Goal: Information Seeking & Learning: Learn about a topic

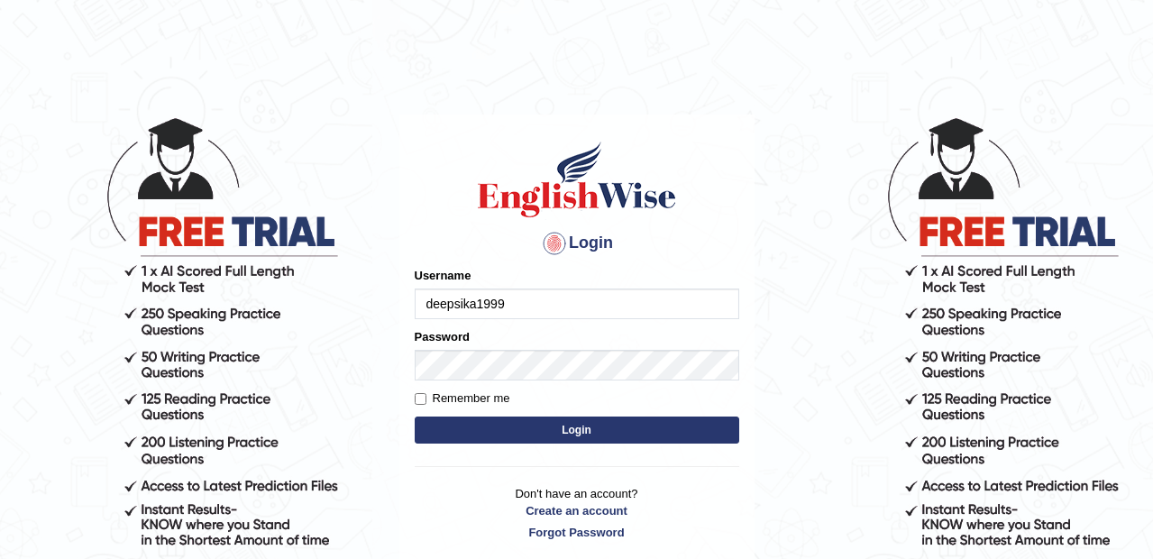
type input "deepsika1999"
click at [492, 417] on button "Login" at bounding box center [577, 429] width 324 height 27
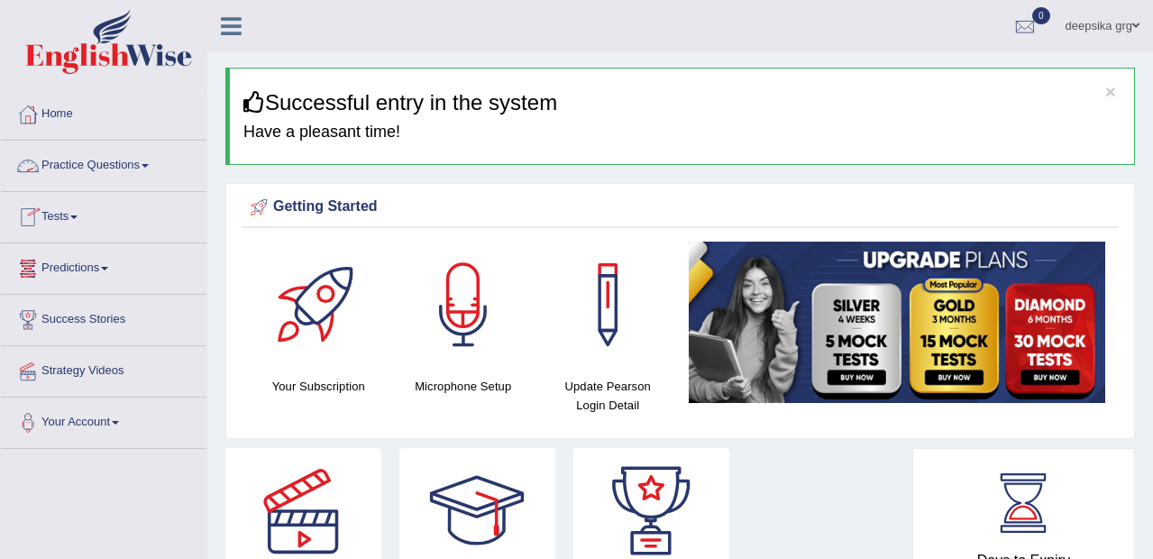
click at [130, 166] on link "Practice Questions" at bounding box center [103, 163] width 205 height 45
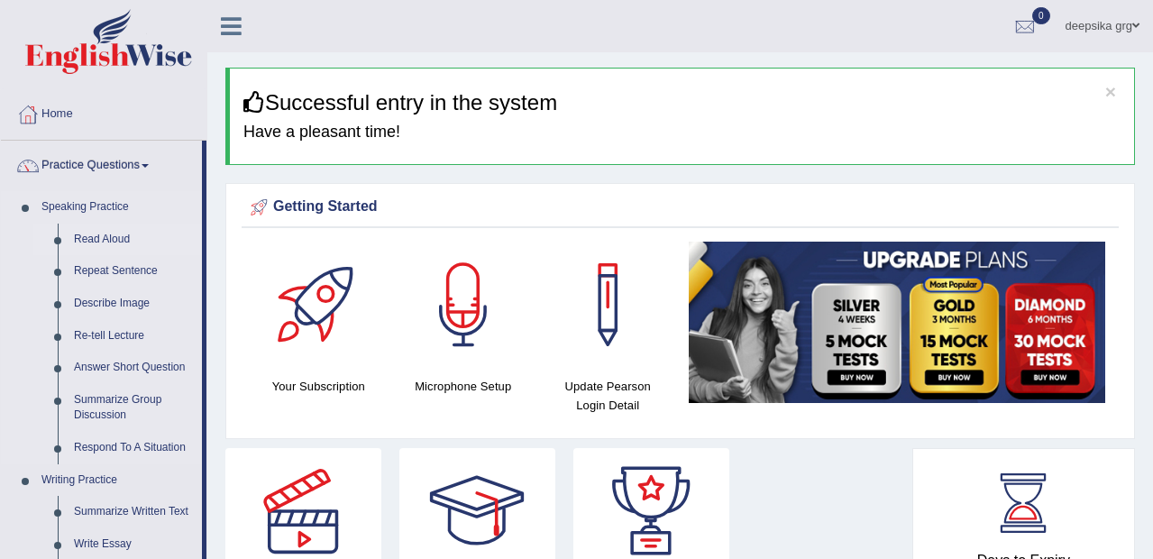
click at [123, 235] on link "Read Aloud" at bounding box center [134, 240] width 136 height 32
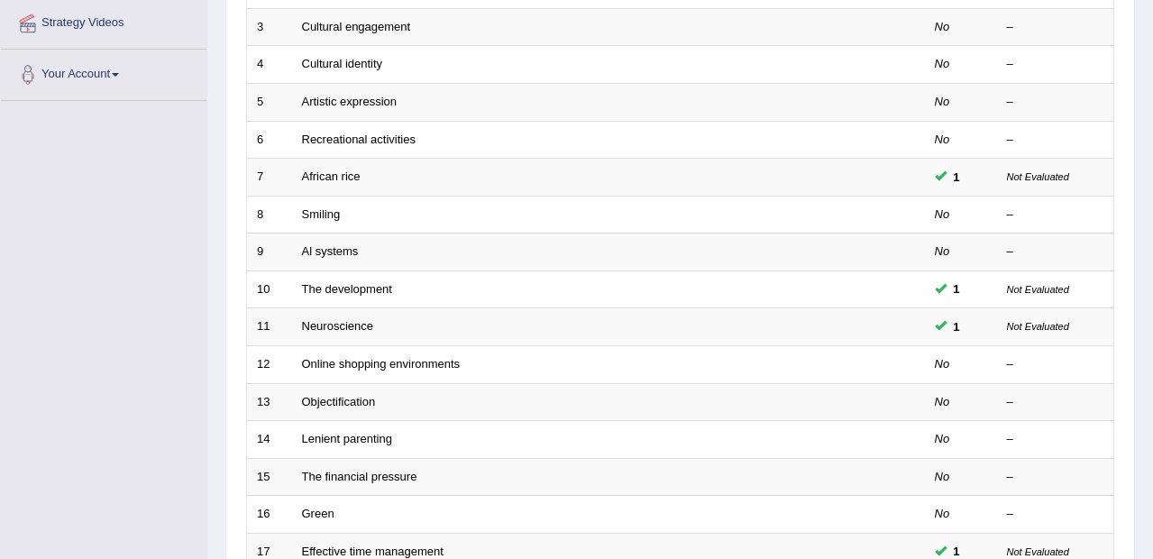
scroll to position [370, 0]
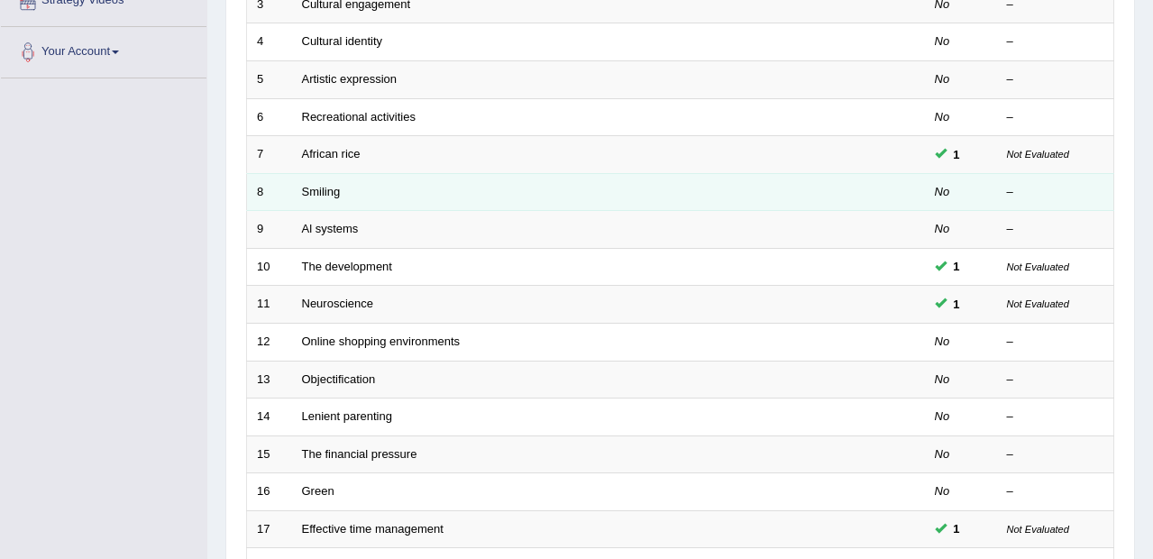
click at [953, 190] on td "No" at bounding box center [961, 192] width 72 height 38
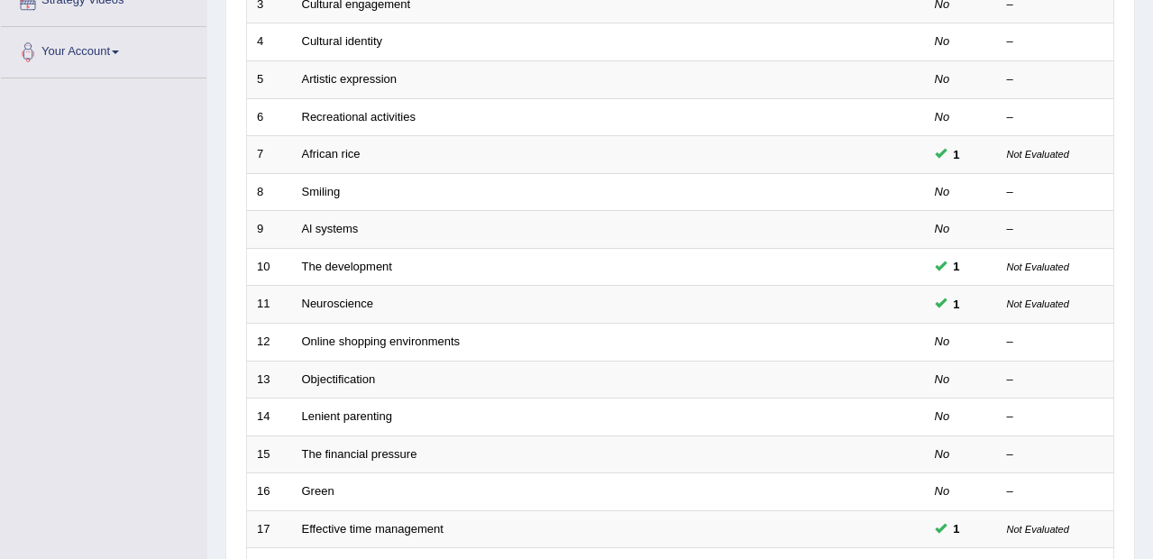
scroll to position [586, 0]
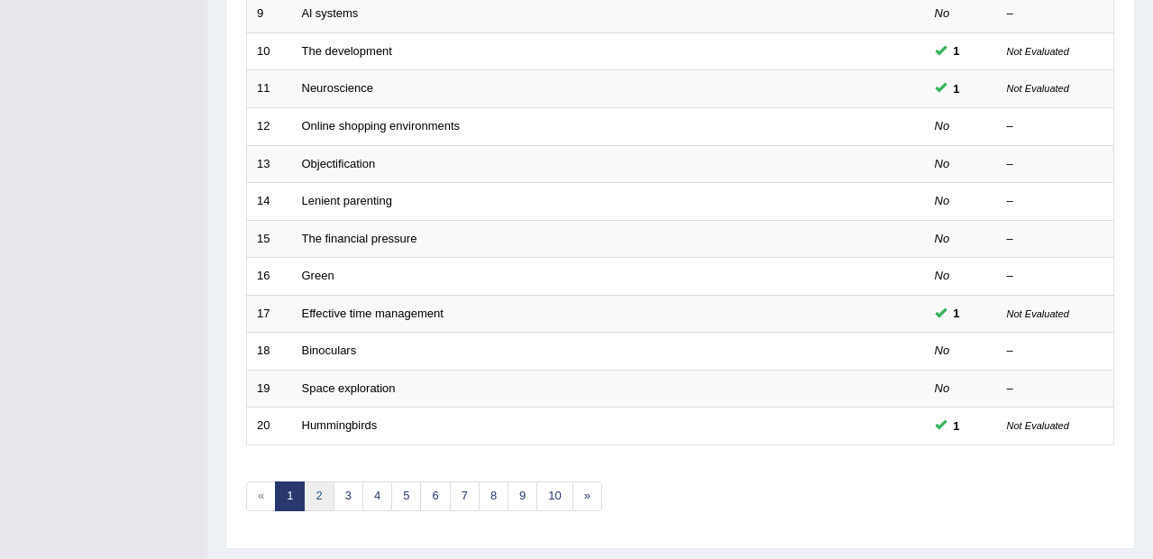
click at [316, 493] on link "2" at bounding box center [319, 496] width 30 height 30
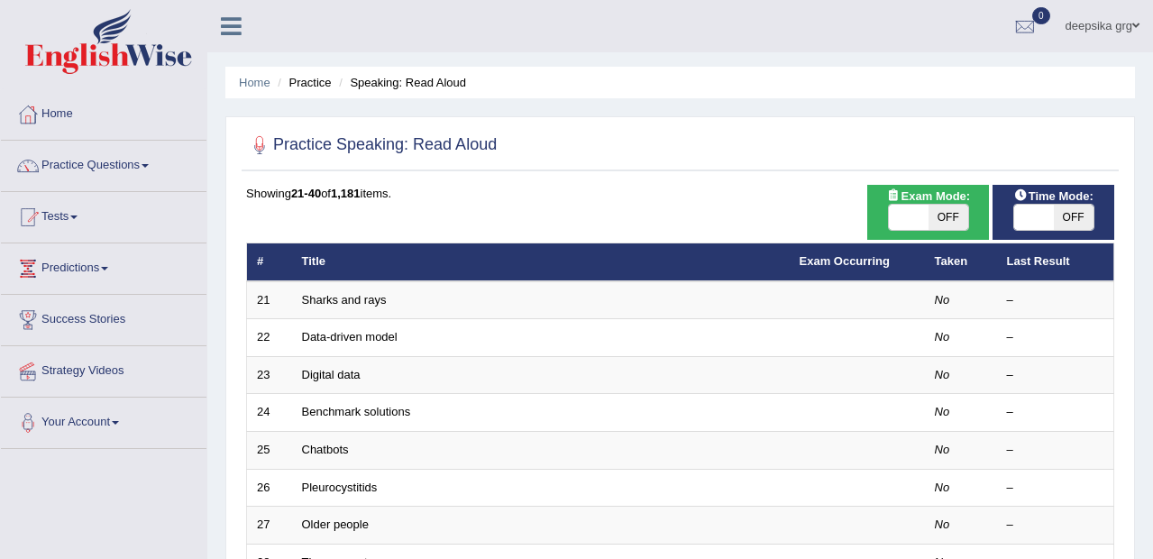
click at [1061, 205] on span "OFF" at bounding box center [1074, 217] width 40 height 25
checkbox input "true"
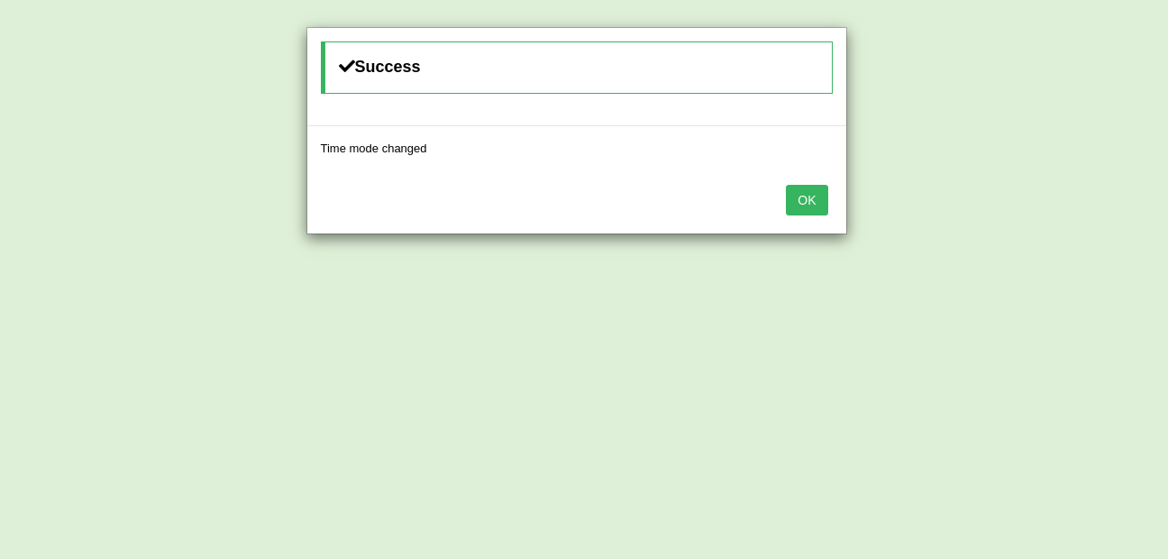
click at [825, 189] on button "OK" at bounding box center [806, 200] width 41 height 31
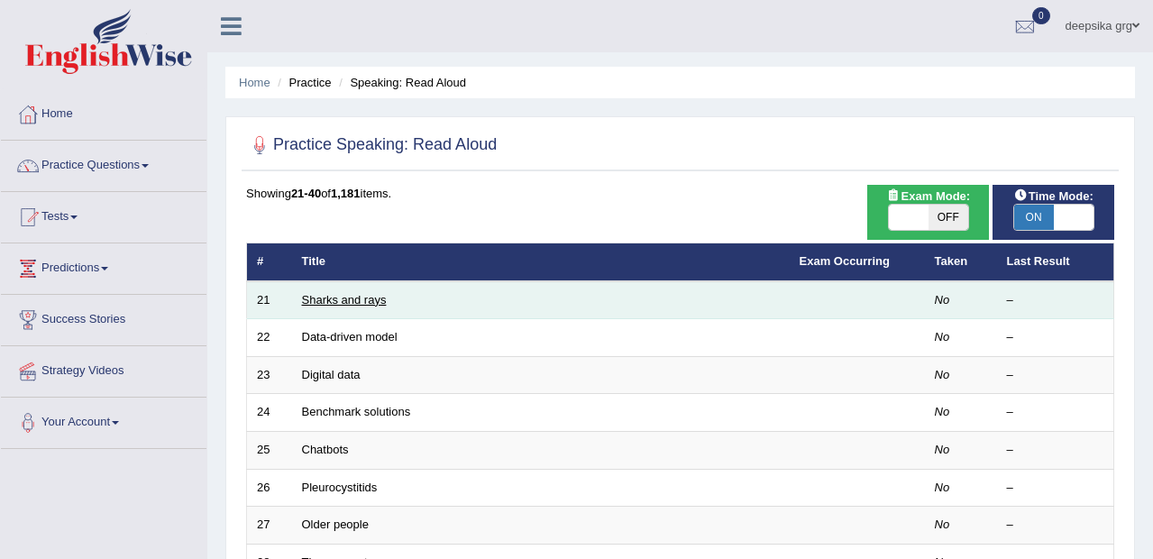
click at [346, 295] on link "Sharks and rays" at bounding box center [344, 300] width 85 height 14
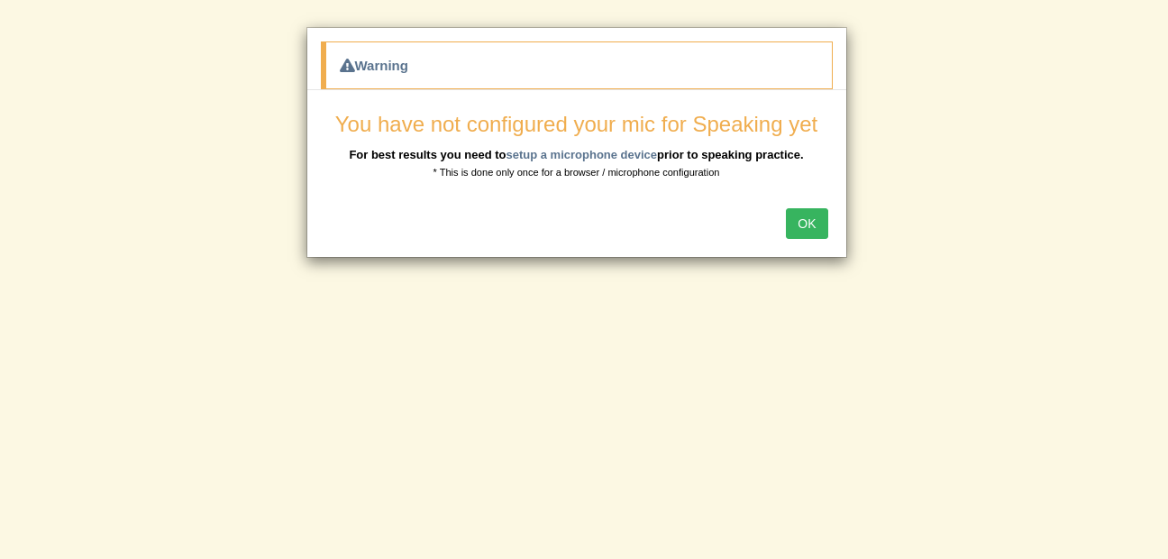
click at [826, 226] on button "OK" at bounding box center [806, 223] width 41 height 31
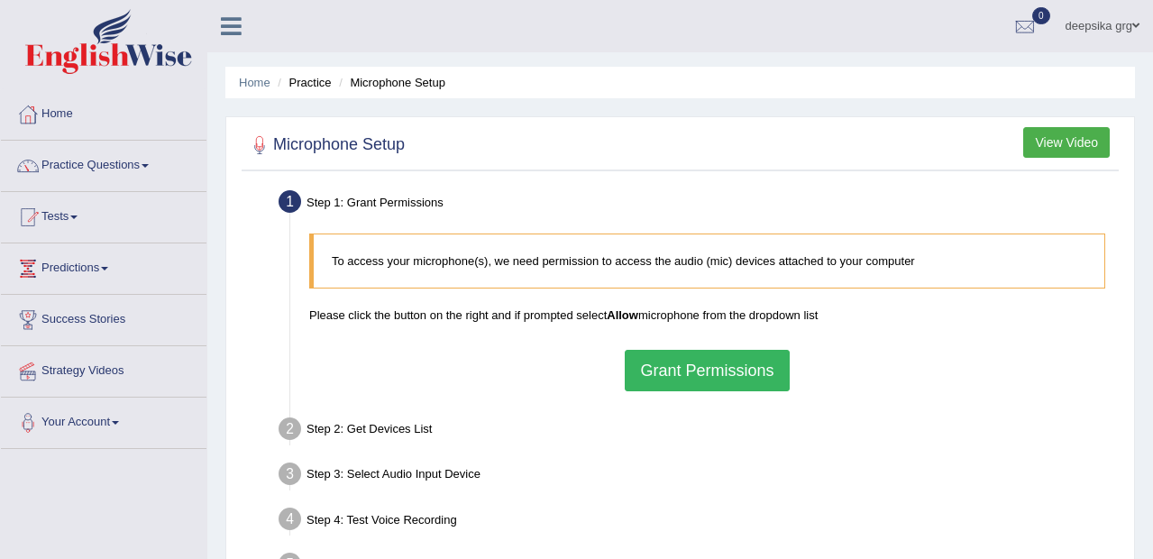
click at [741, 378] on button "Grant Permissions" at bounding box center [707, 370] width 164 height 41
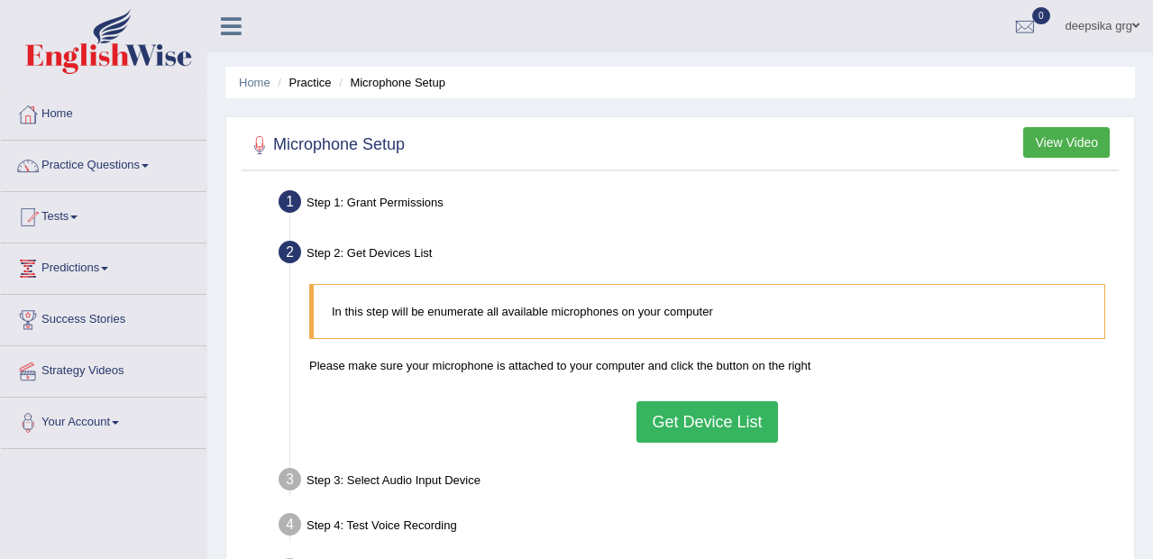
click at [719, 438] on button "Get Device List" at bounding box center [706, 421] width 141 height 41
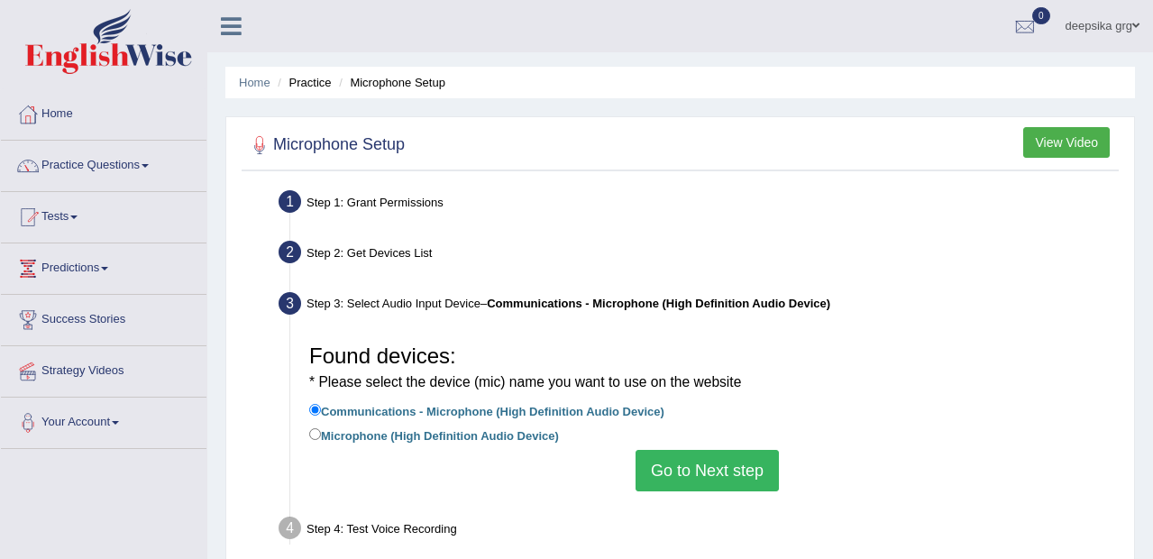
click at [708, 487] on button "Go to Next step" at bounding box center [706, 470] width 143 height 41
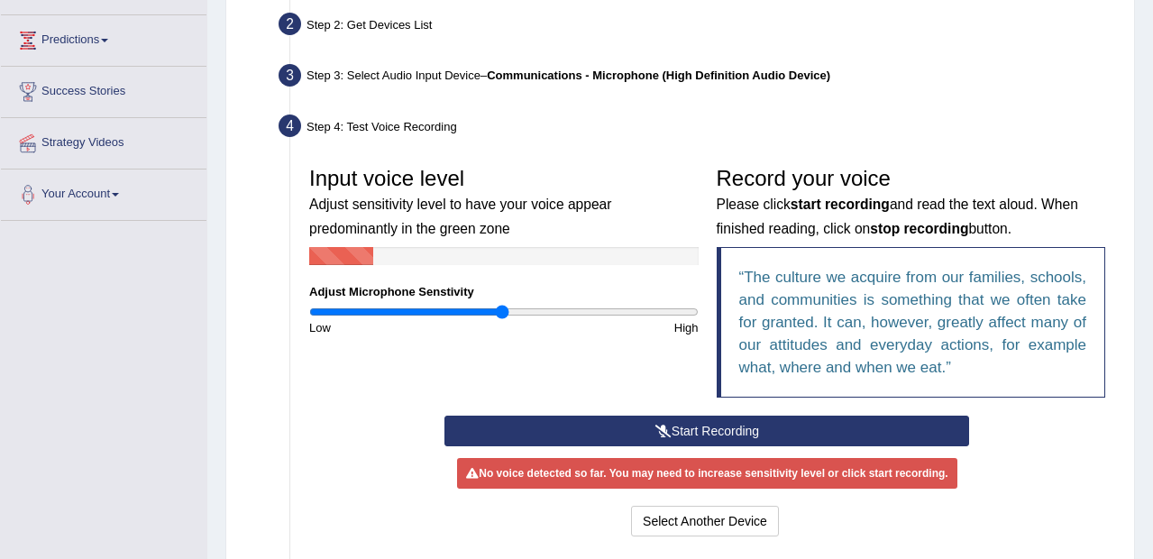
scroll to position [231, 0]
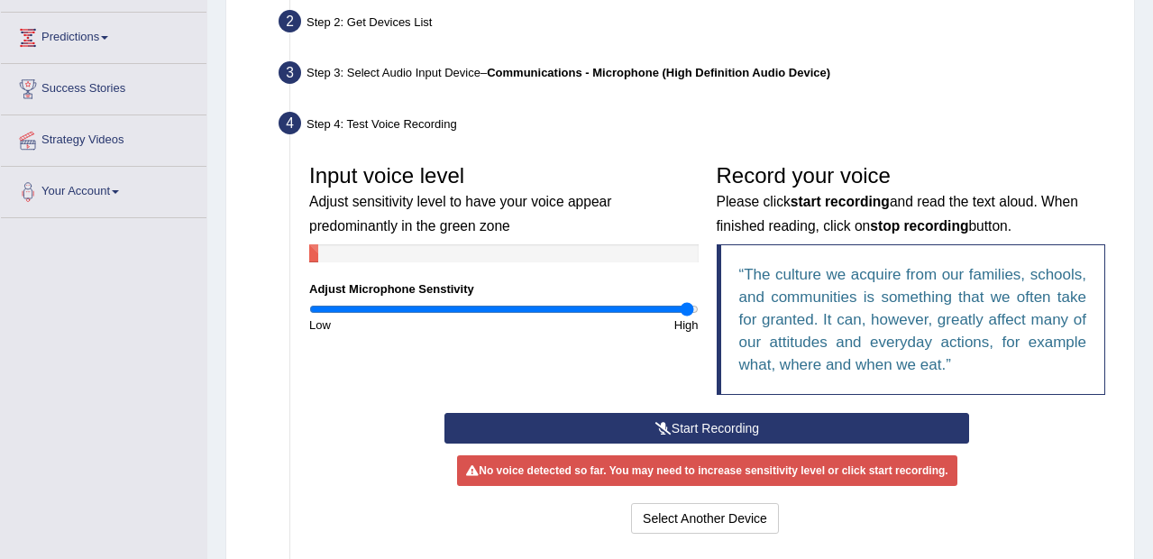
click at [686, 306] on input "range" at bounding box center [503, 309] width 389 height 14
click at [776, 434] on button "Start Recording" at bounding box center [706, 428] width 525 height 31
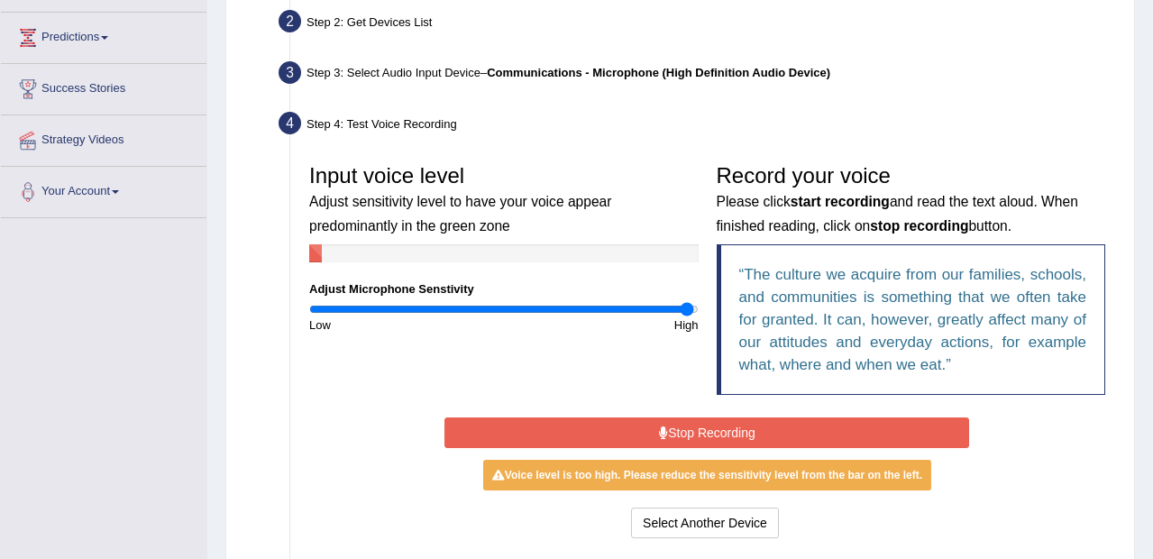
click at [776, 434] on button "Stop Recording" at bounding box center [706, 432] width 525 height 31
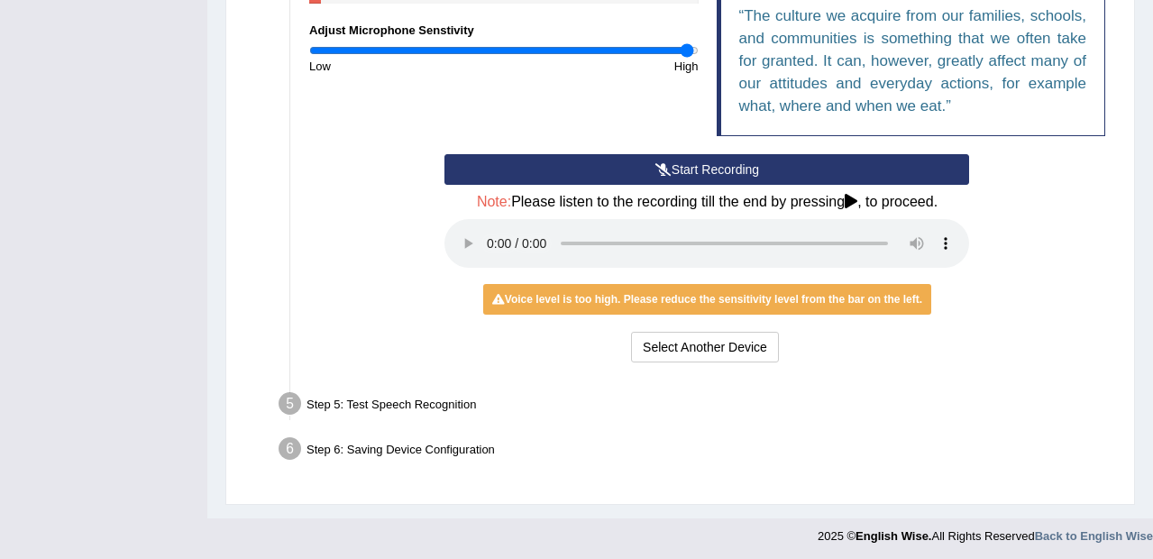
scroll to position [494, 0]
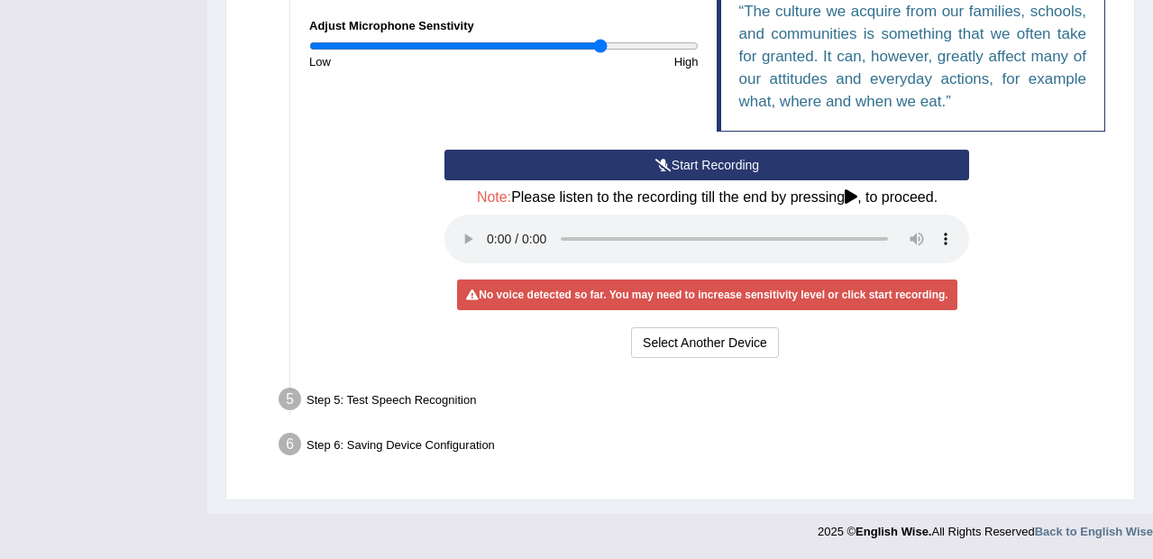
type input "1.52"
click at [599, 43] on input "range" at bounding box center [503, 46] width 389 height 14
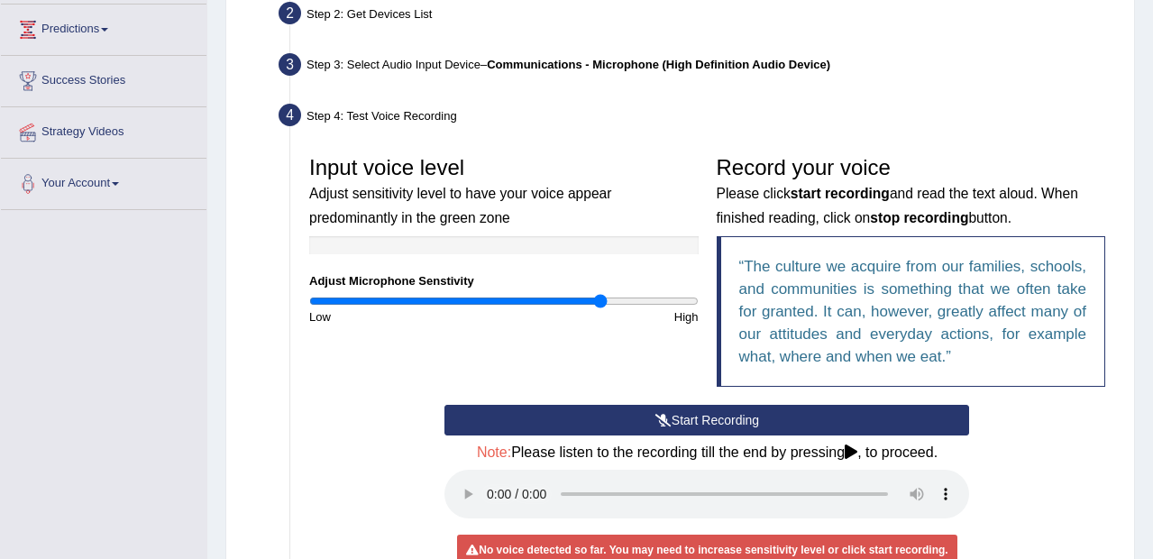
scroll to position [237, 0]
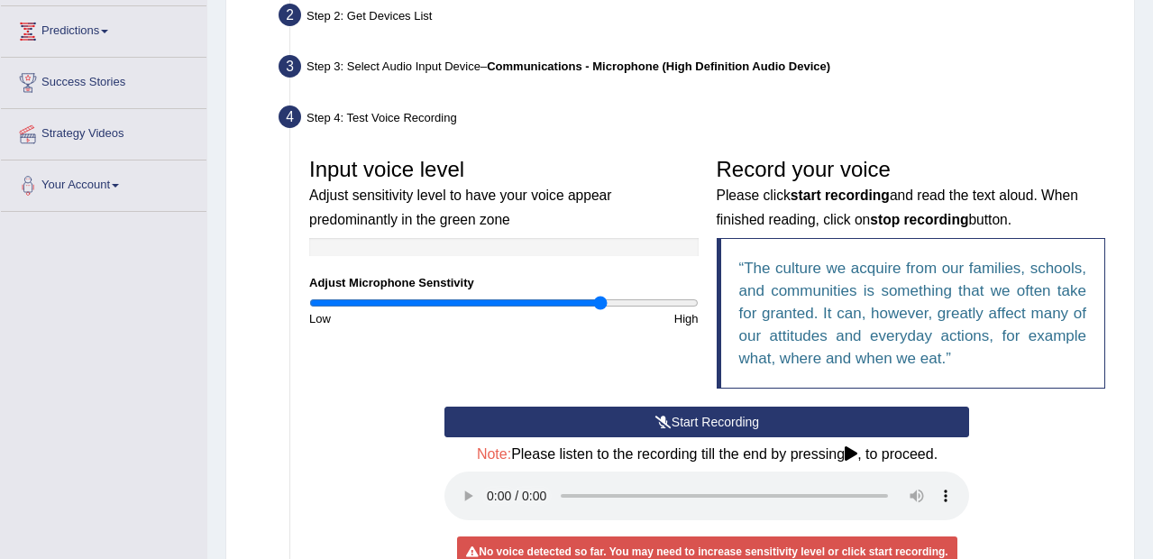
click at [1144, 150] on div "Home Practice Microphone Setup You have already completed the setup earlier wit…" at bounding box center [679, 267] width 945 height 1008
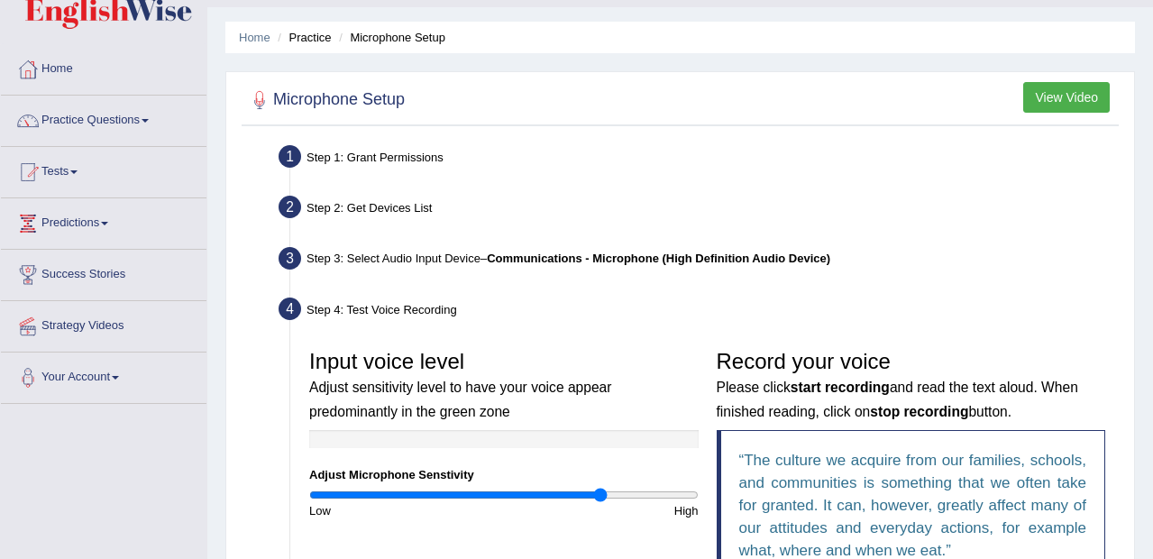
scroll to position [43, 0]
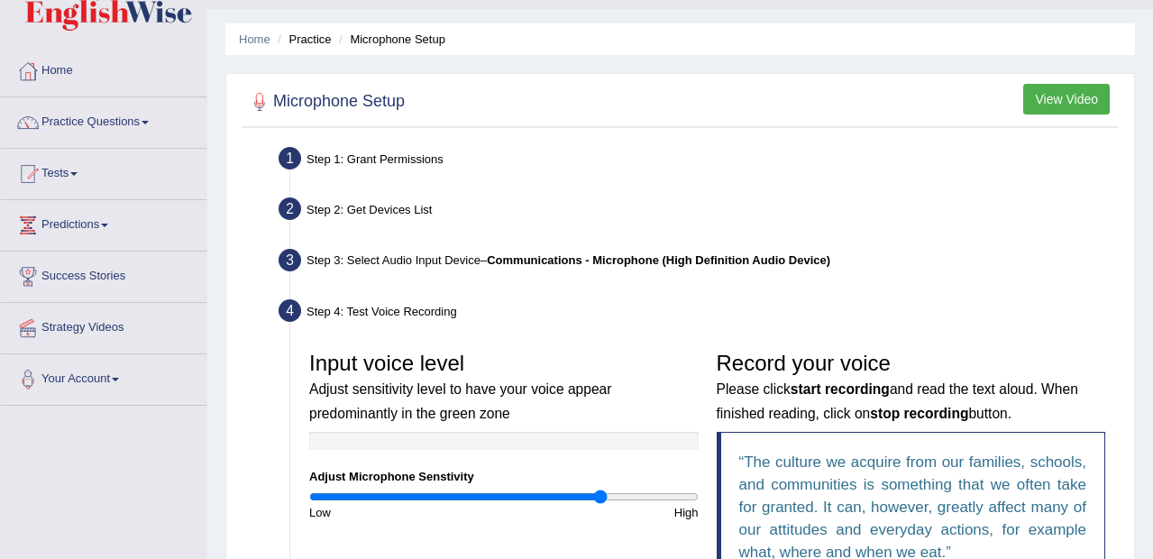
click at [1087, 93] on button "View Video" at bounding box center [1066, 99] width 87 height 31
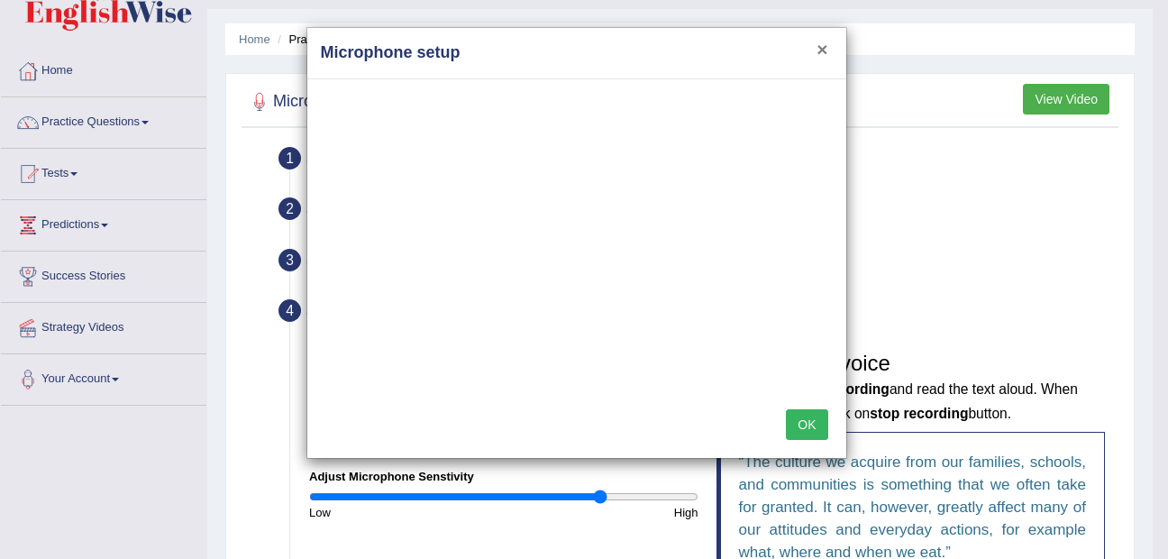
click at [822, 47] on button "×" at bounding box center [822, 49] width 11 height 19
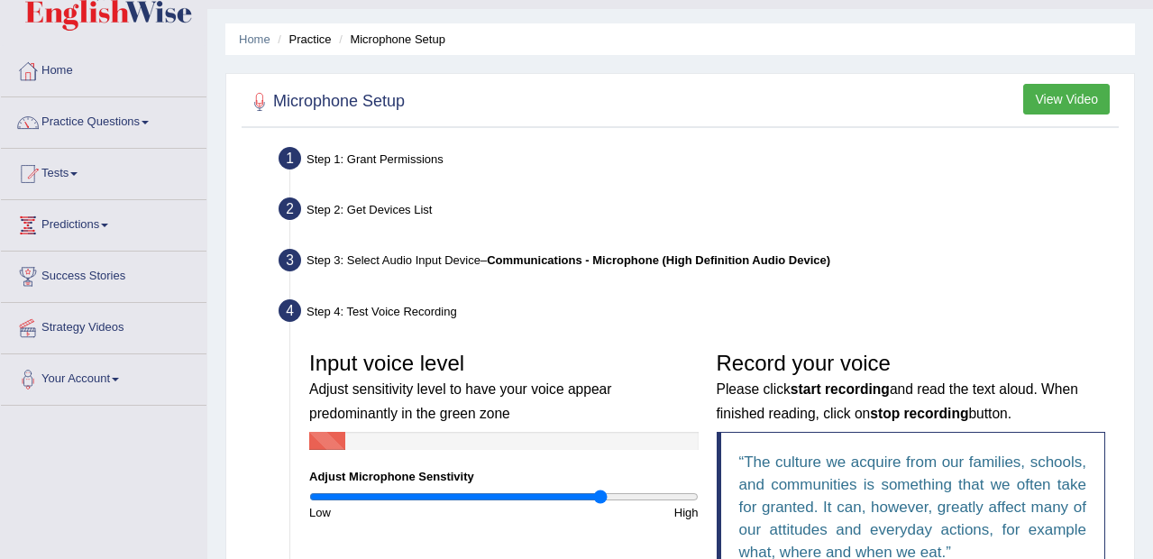
scroll to position [0, 0]
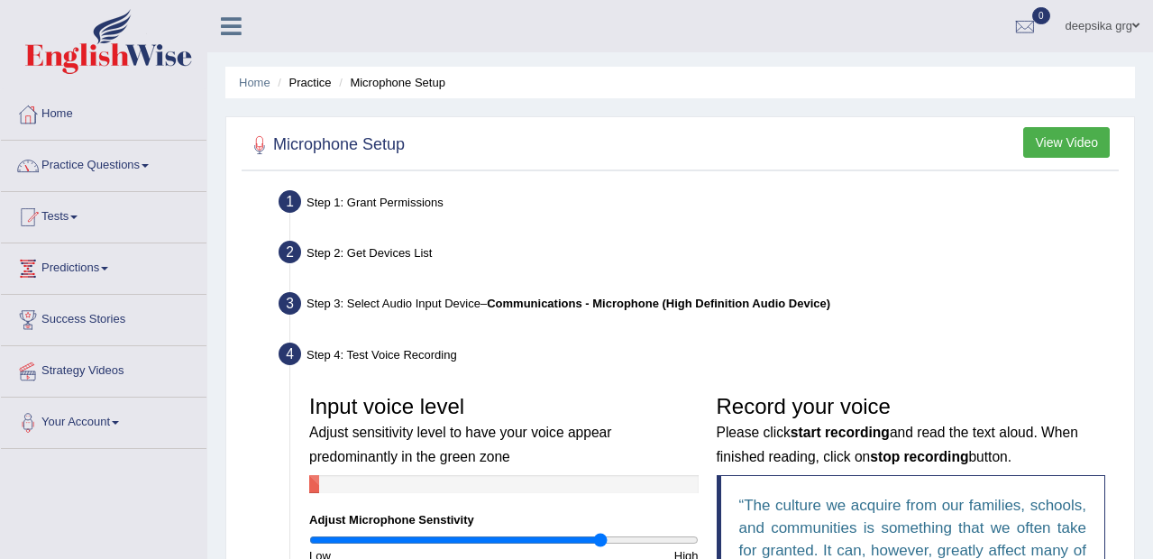
click at [150, 163] on link "Practice Questions" at bounding box center [103, 163] width 205 height 45
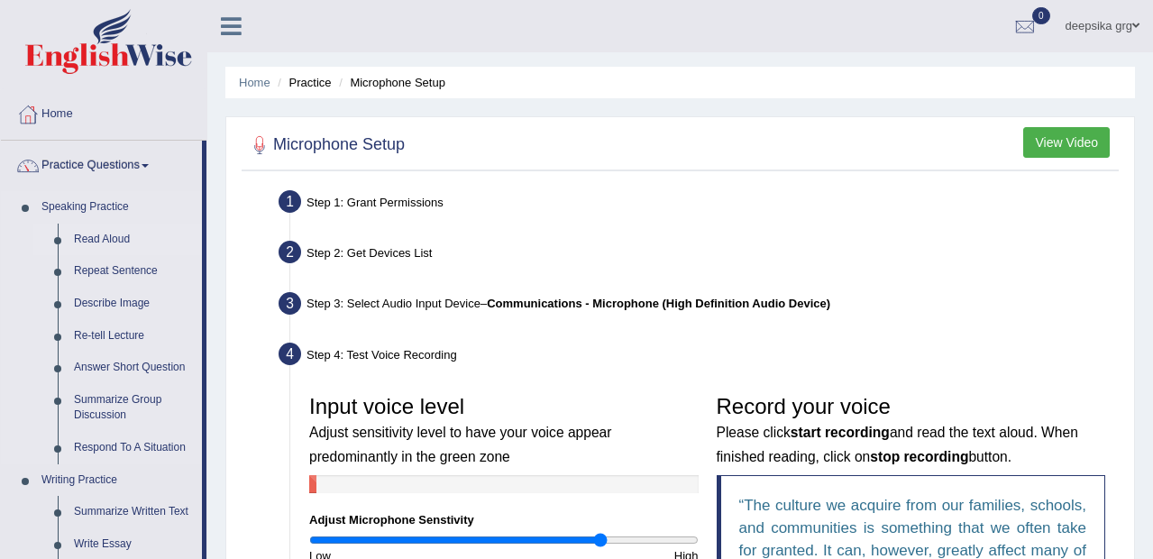
click at [122, 233] on link "Read Aloud" at bounding box center [134, 240] width 136 height 32
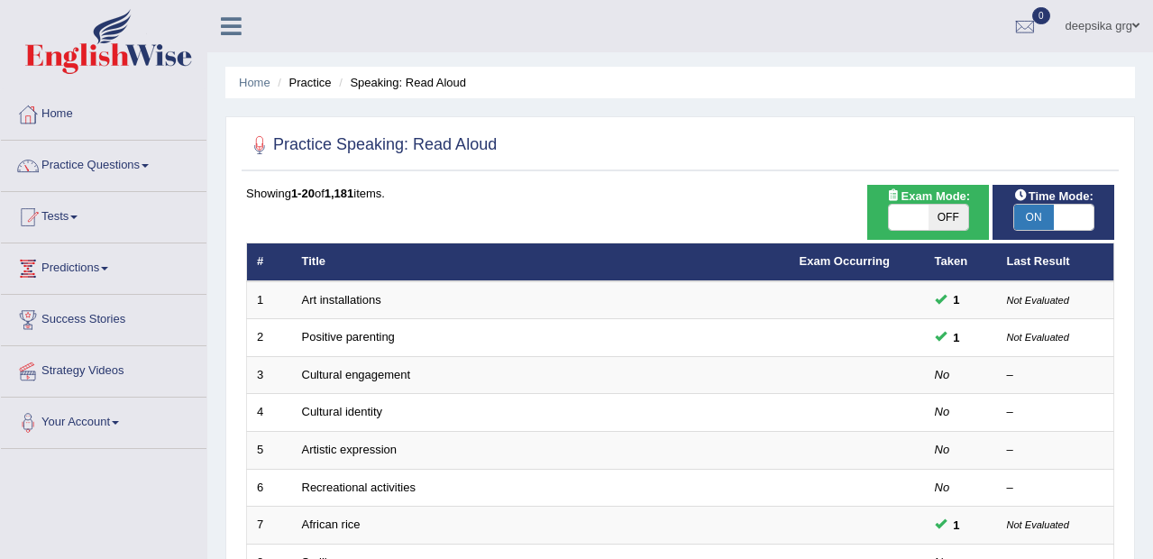
click at [963, 214] on span "OFF" at bounding box center [948, 217] width 40 height 25
checkbox input "true"
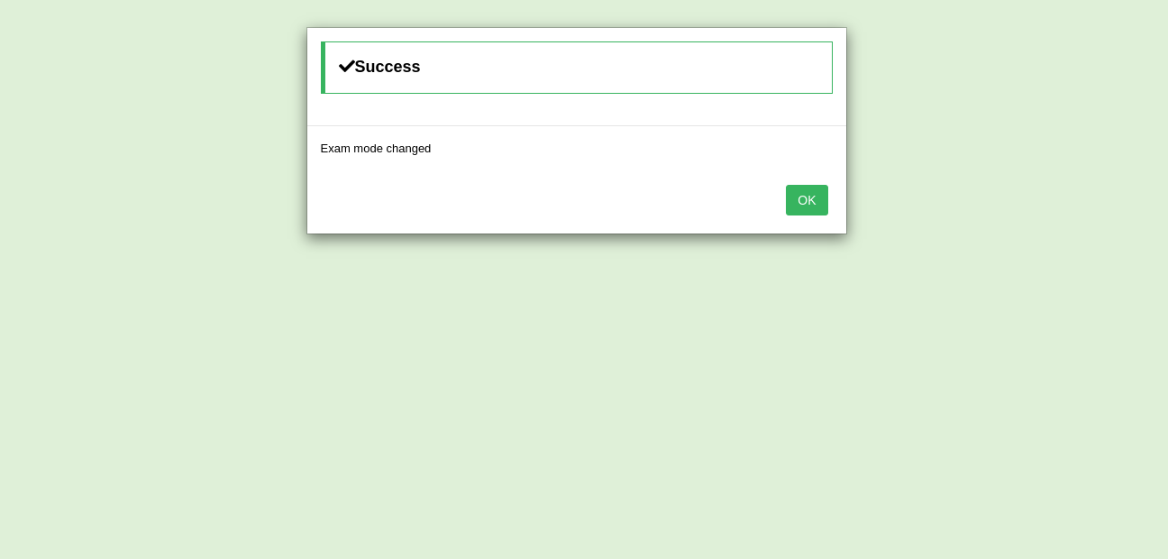
click at [810, 198] on button "OK" at bounding box center [806, 200] width 41 height 31
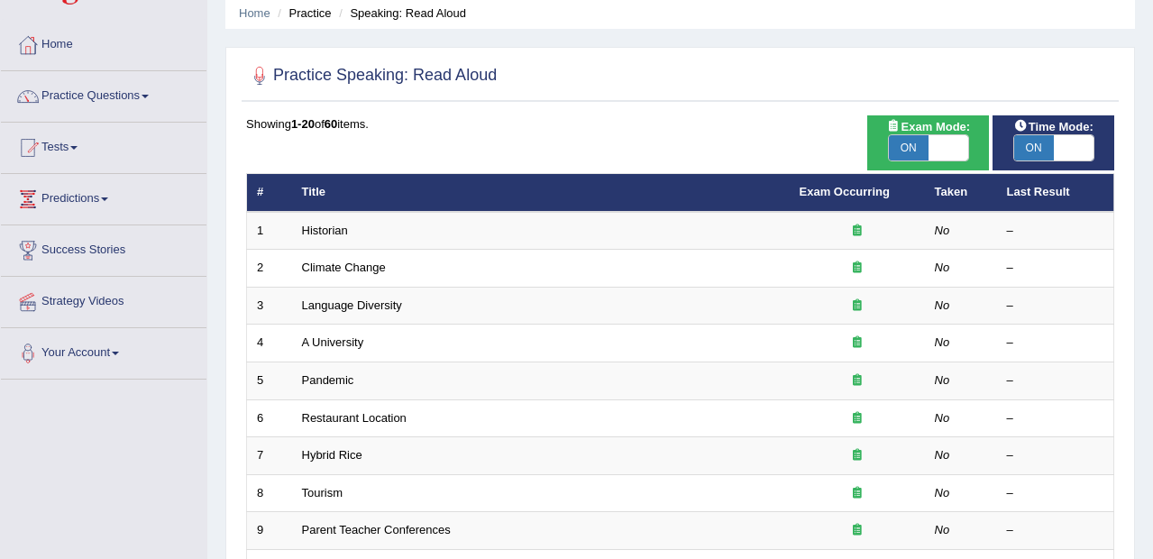
scroll to position [102, 0]
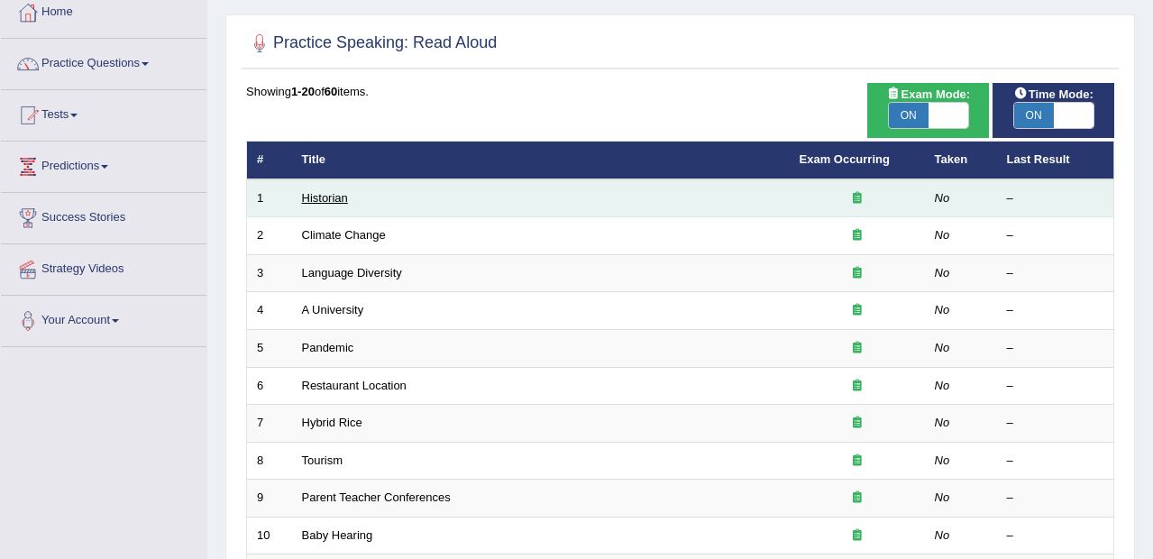
click at [317, 196] on link "Historian" at bounding box center [325, 198] width 46 height 14
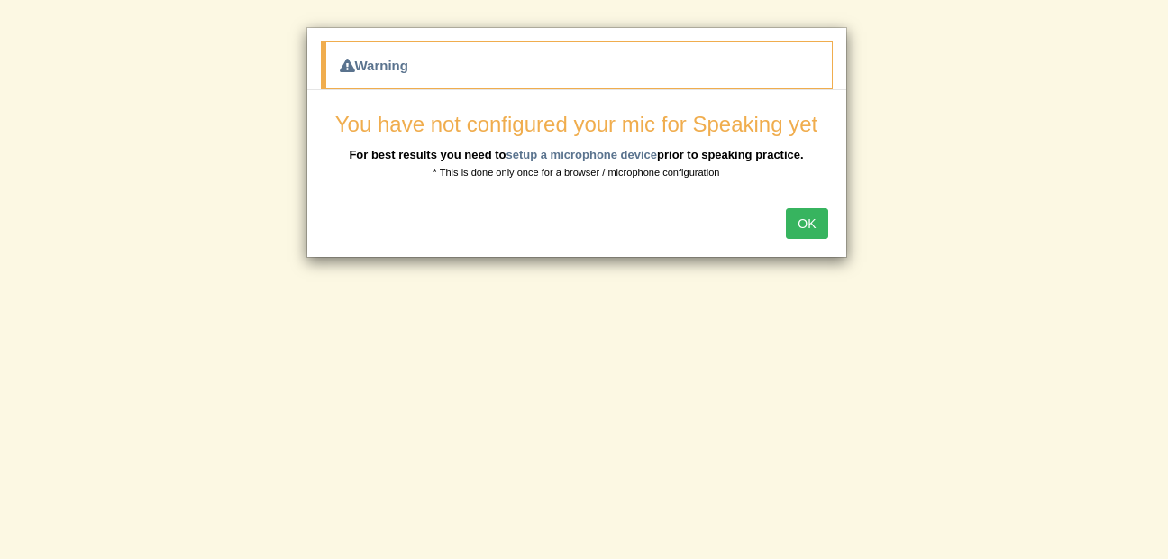
click at [815, 226] on button "OK" at bounding box center [806, 223] width 41 height 31
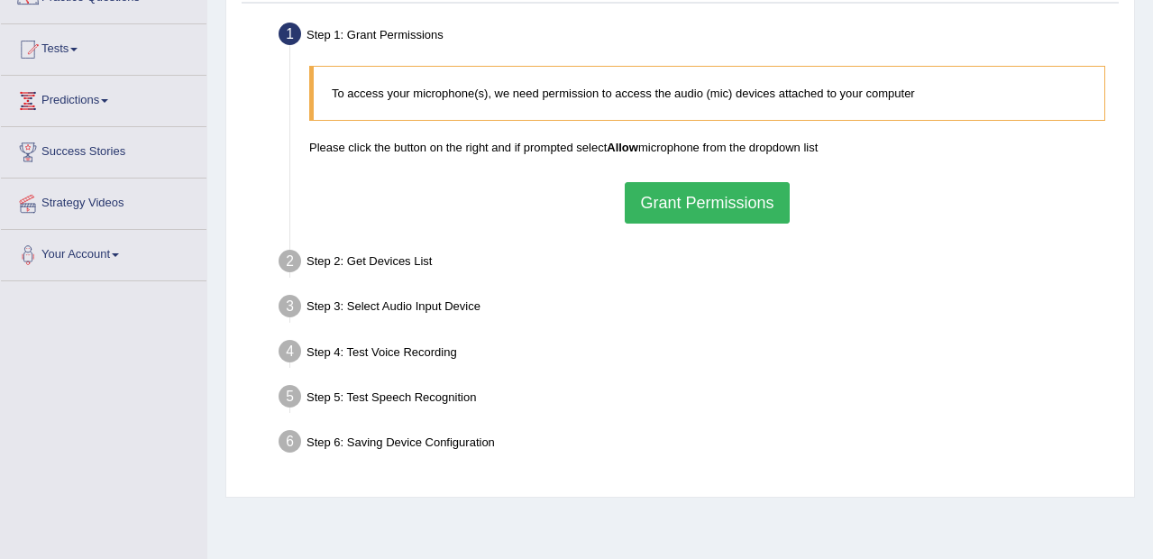
scroll to position [186, 0]
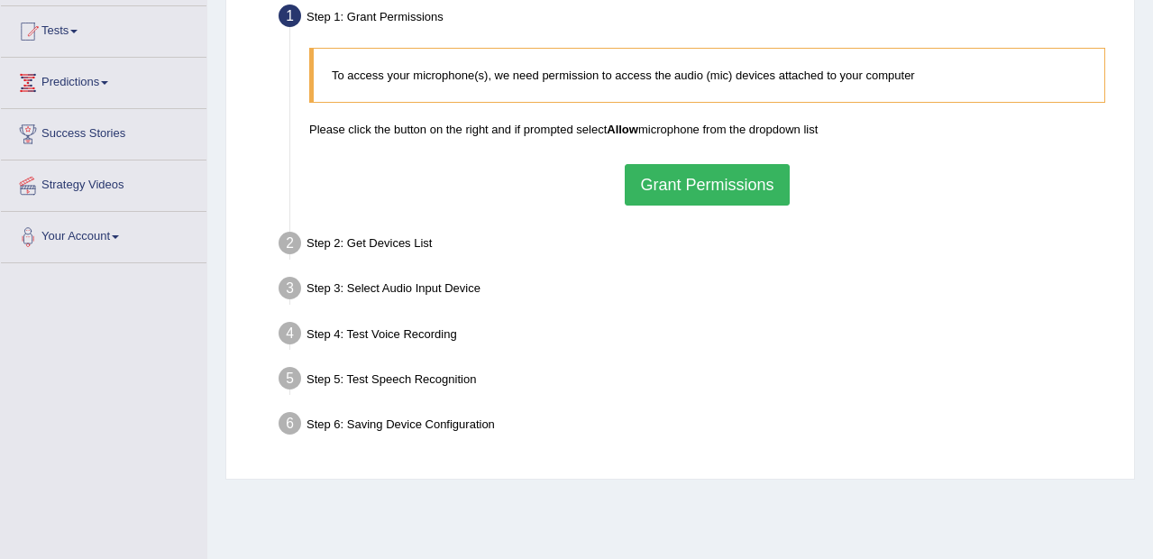
click at [694, 190] on button "Grant Permissions" at bounding box center [707, 184] width 164 height 41
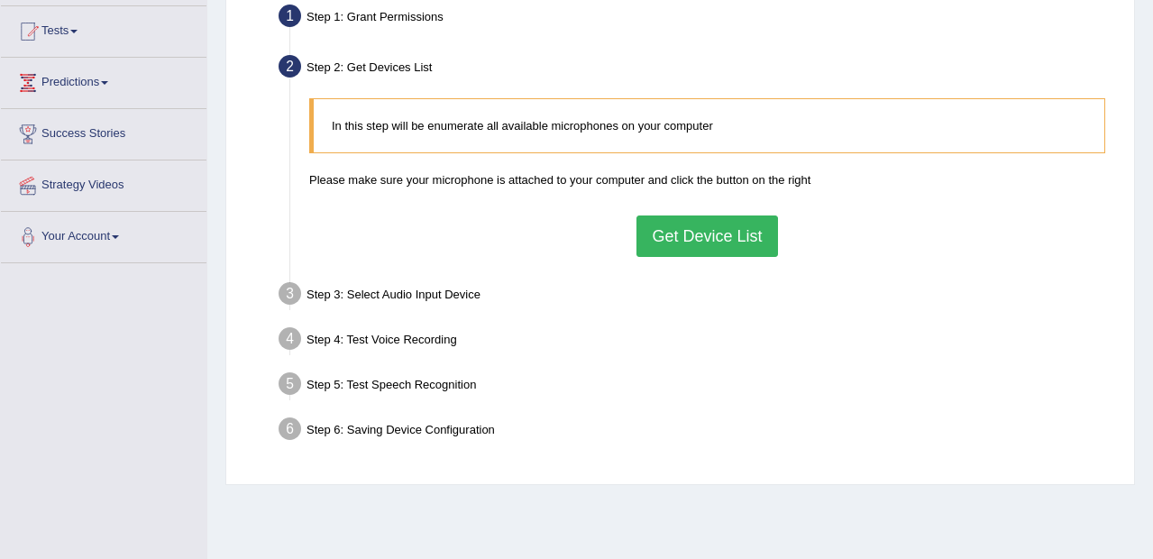
click at [697, 233] on button "Get Device List" at bounding box center [706, 235] width 141 height 41
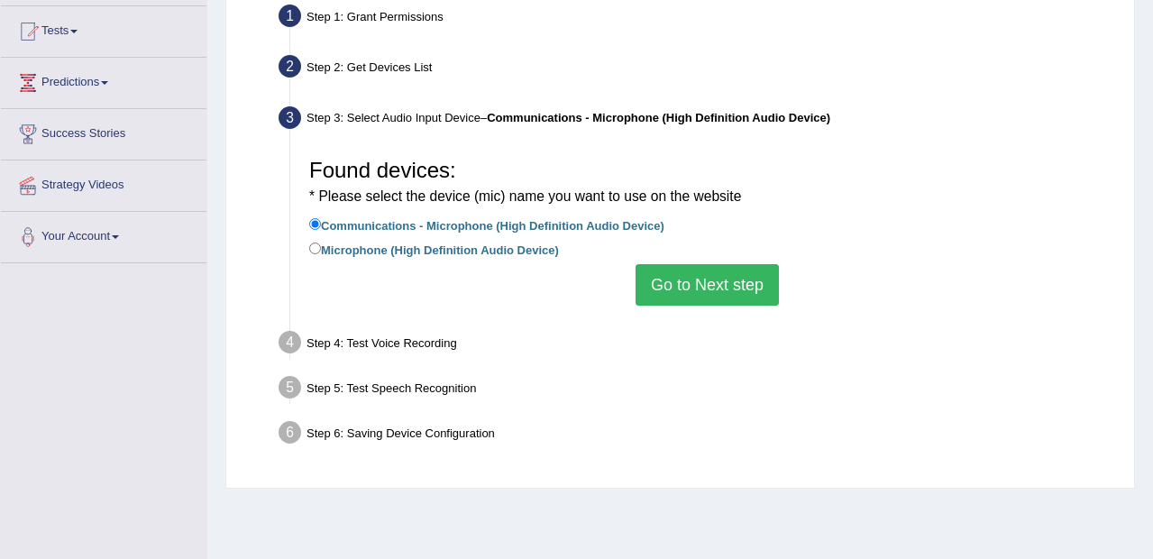
click at [696, 279] on button "Go to Next step" at bounding box center [706, 284] width 143 height 41
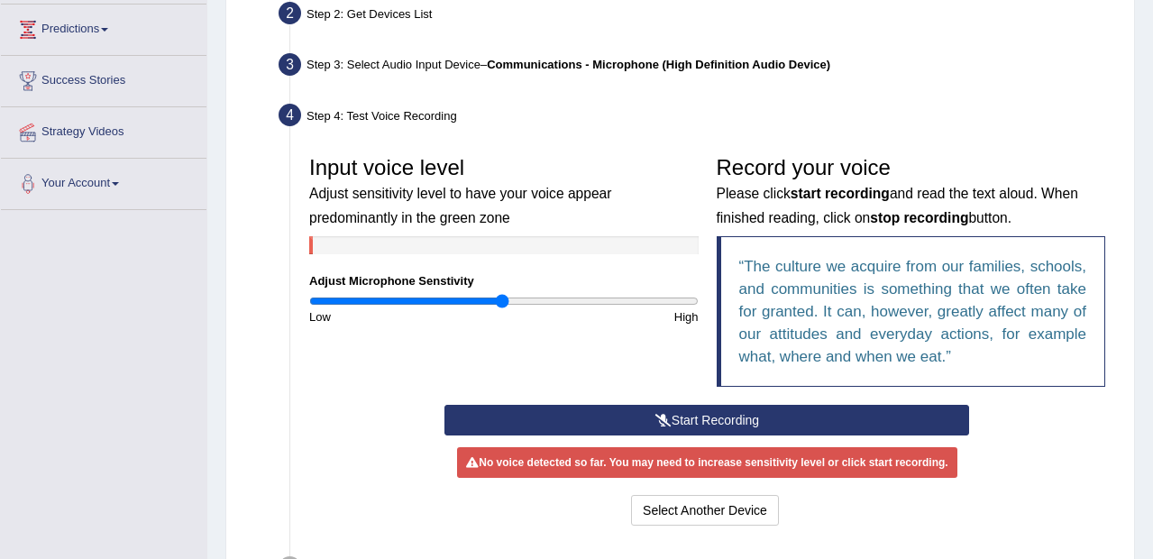
scroll to position [296, 0]
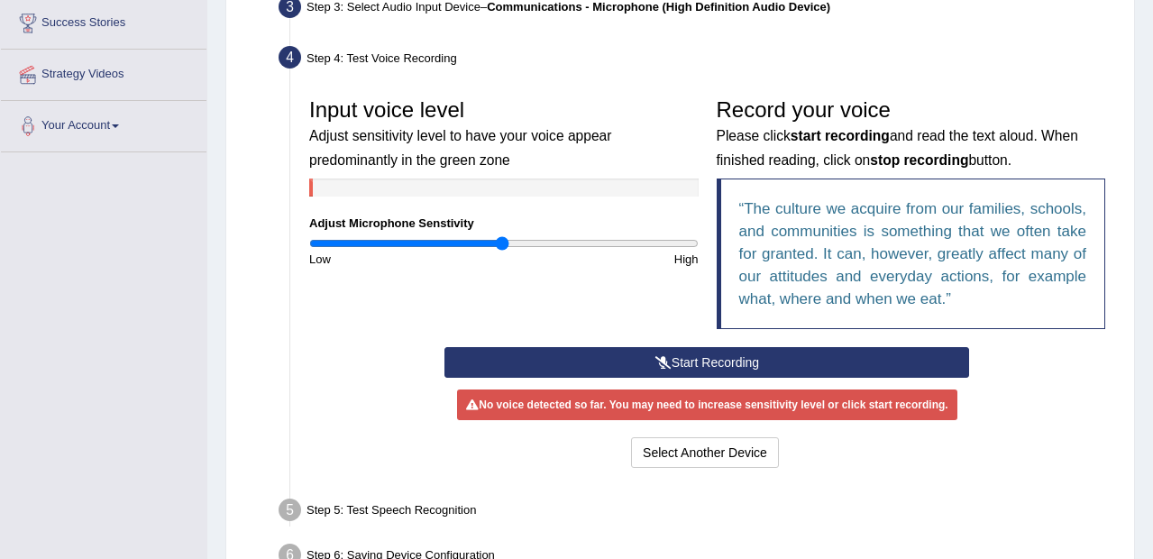
click at [713, 371] on button "Start Recording" at bounding box center [706, 362] width 525 height 31
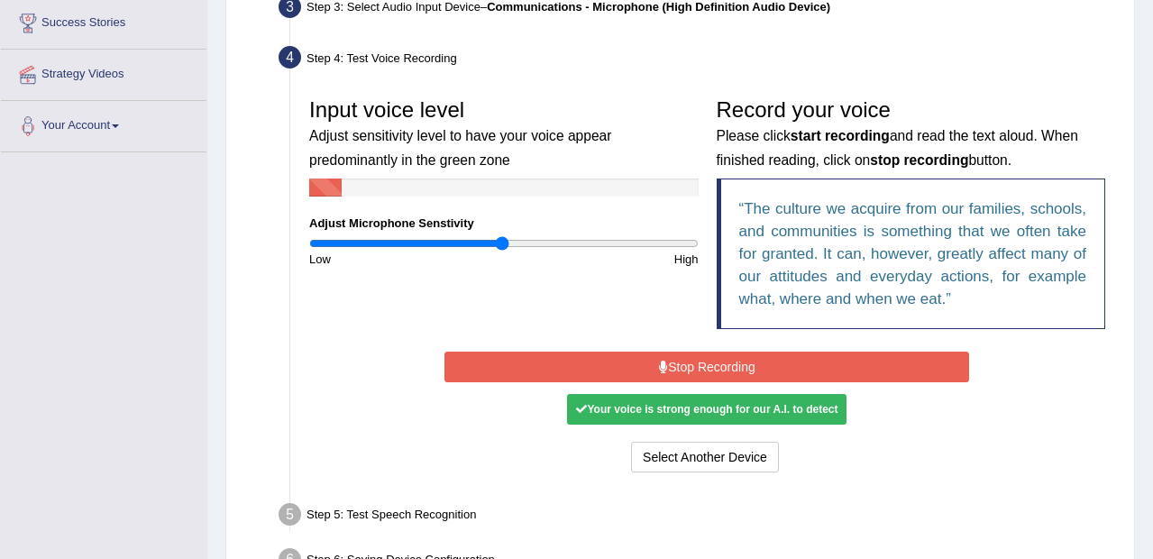
click at [897, 366] on button "Stop Recording" at bounding box center [706, 366] width 525 height 31
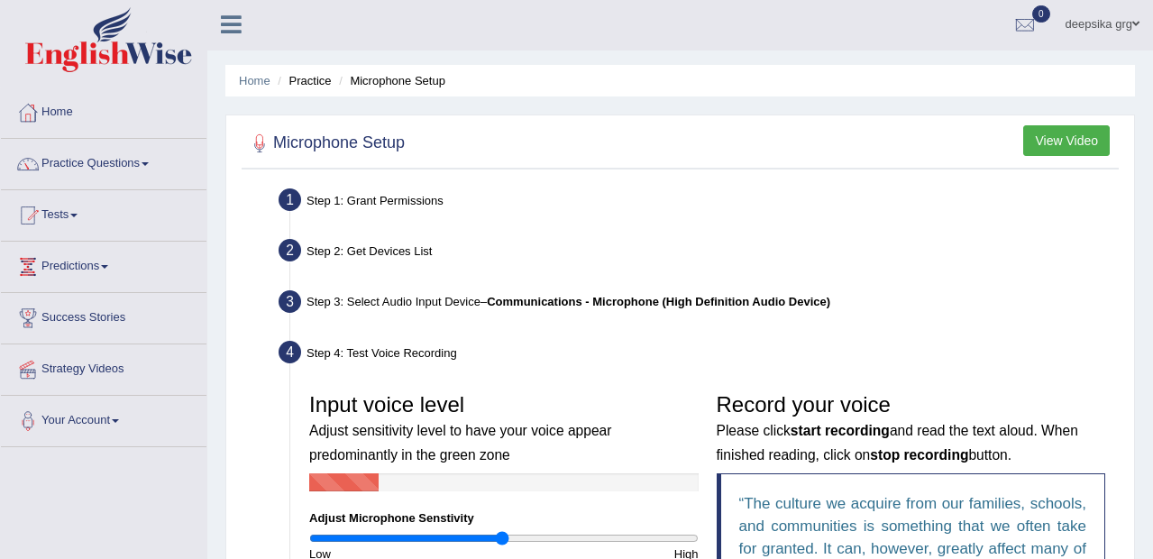
scroll to position [0, 0]
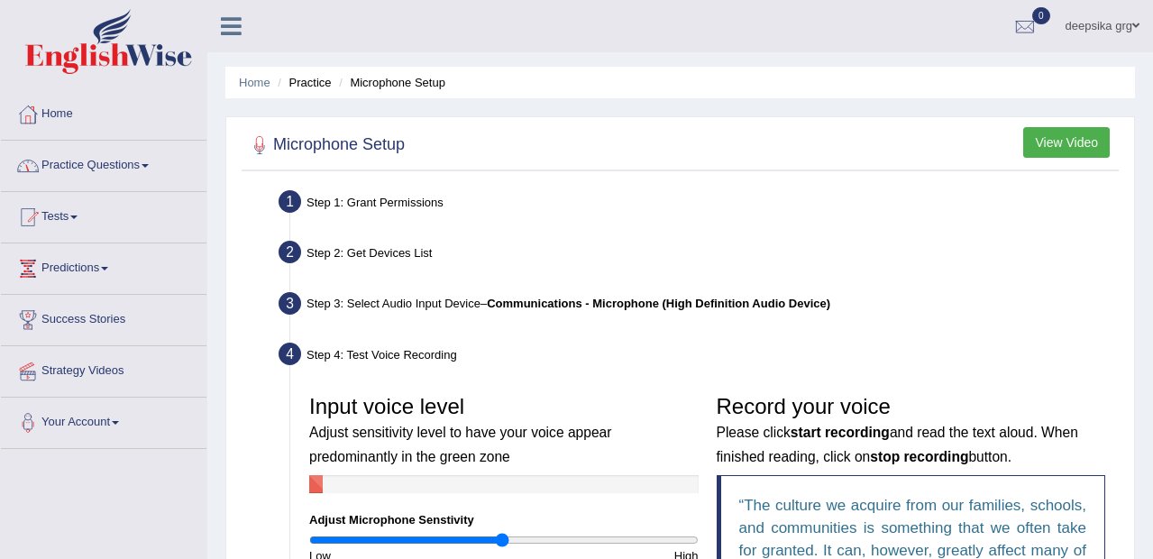
click at [287, 85] on li "Practice" at bounding box center [302, 82] width 58 height 17
click at [312, 90] on li "Practice" at bounding box center [302, 82] width 58 height 17
click at [148, 165] on span at bounding box center [144, 166] width 7 height 4
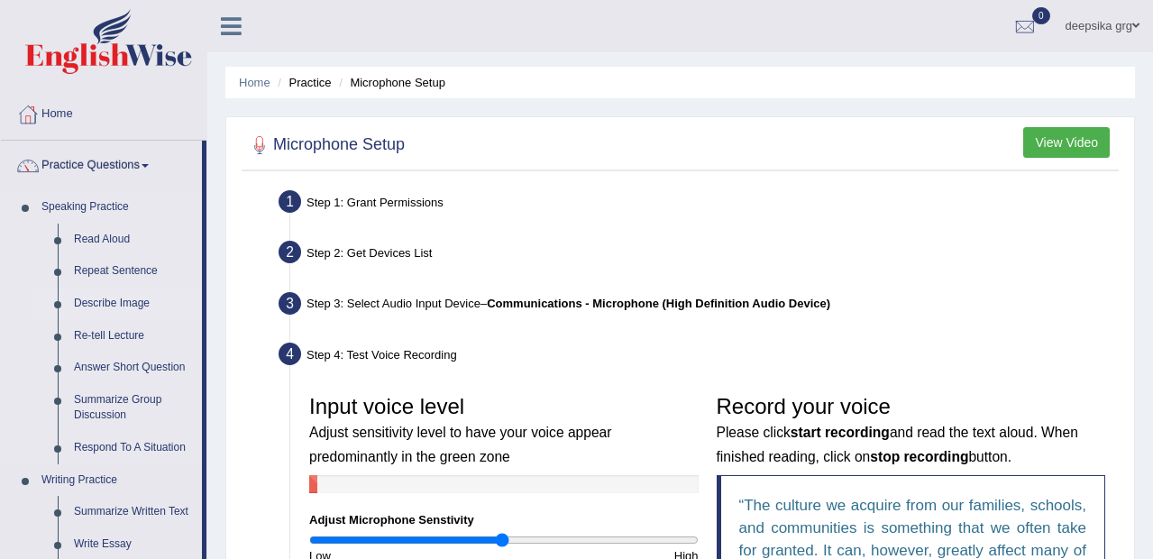
click at [111, 296] on link "Describe Image" at bounding box center [134, 303] width 136 height 32
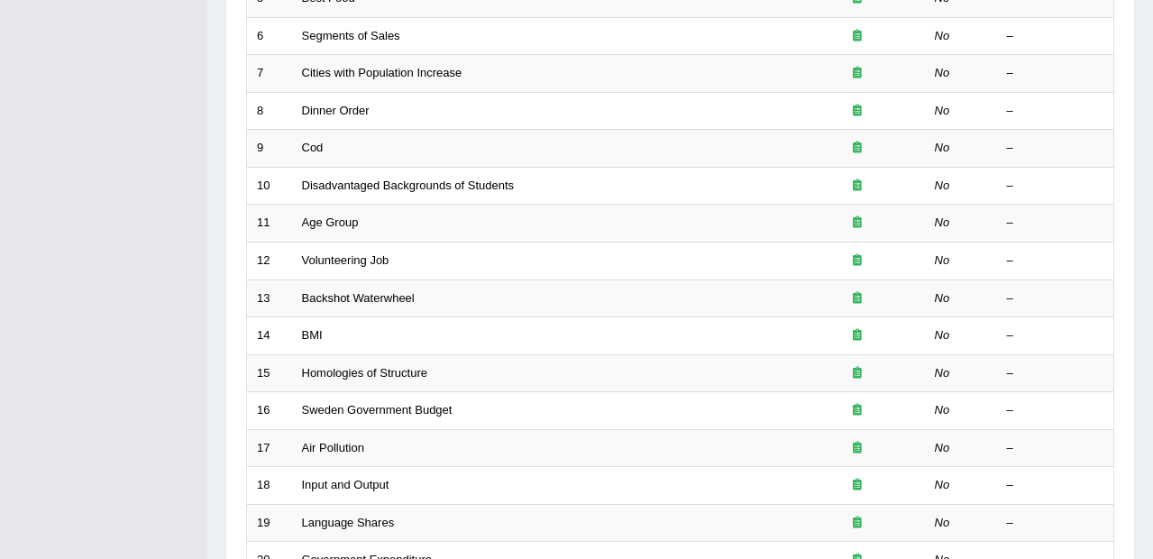
scroll to position [510, 0]
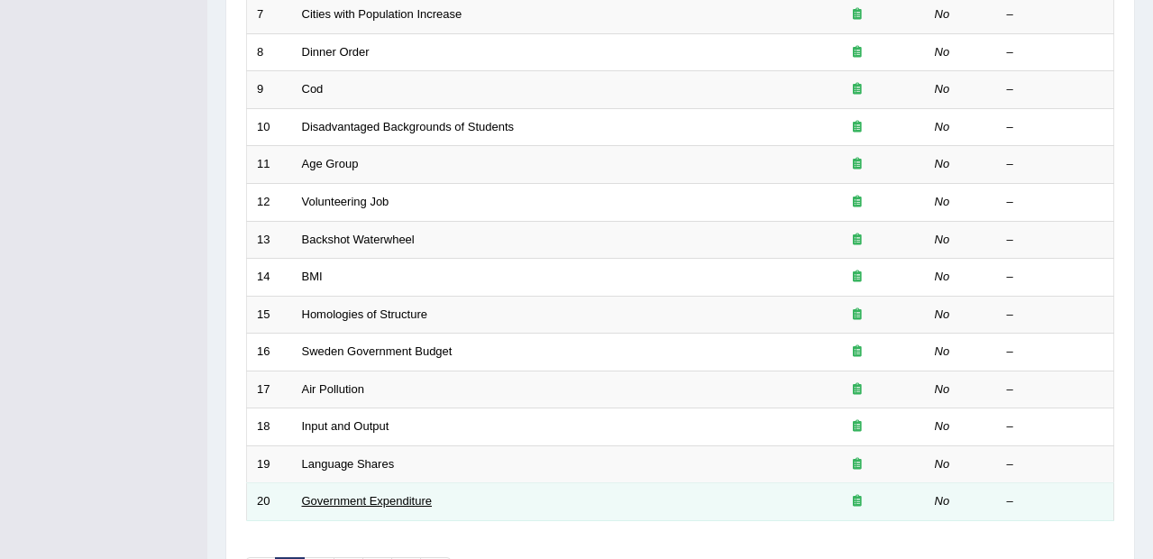
click at [367, 506] on link "Government Expenditure" at bounding box center [367, 501] width 131 height 14
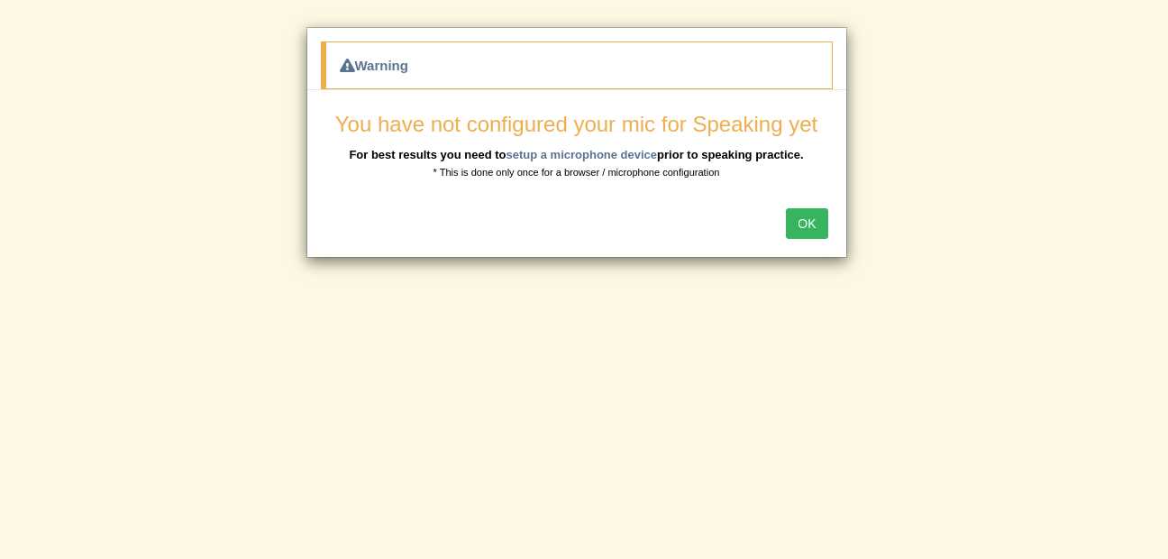
click at [807, 232] on button "OK" at bounding box center [806, 223] width 41 height 31
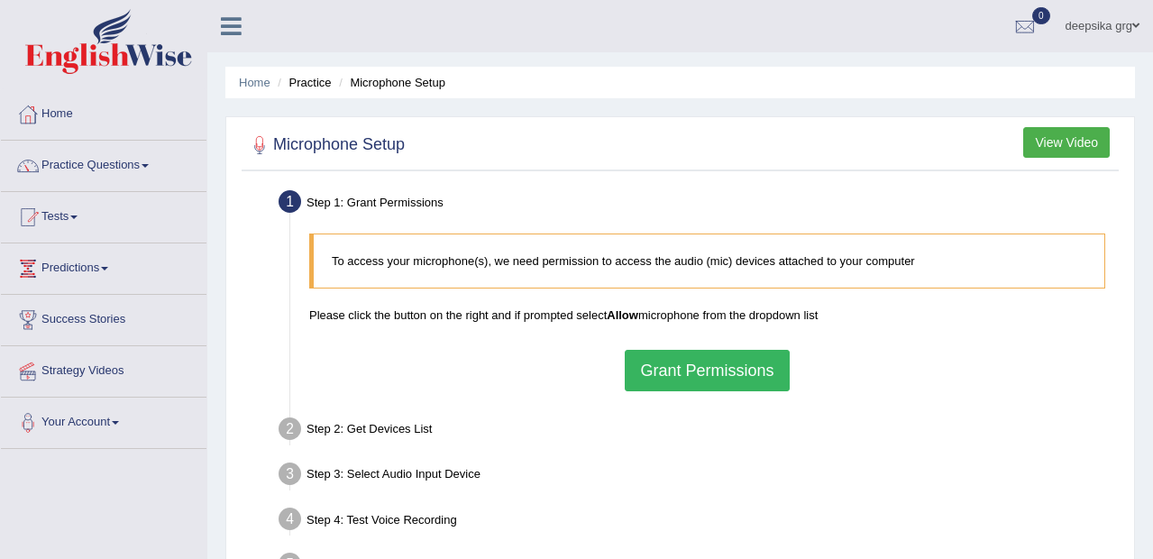
click at [731, 382] on button "Grant Permissions" at bounding box center [707, 370] width 164 height 41
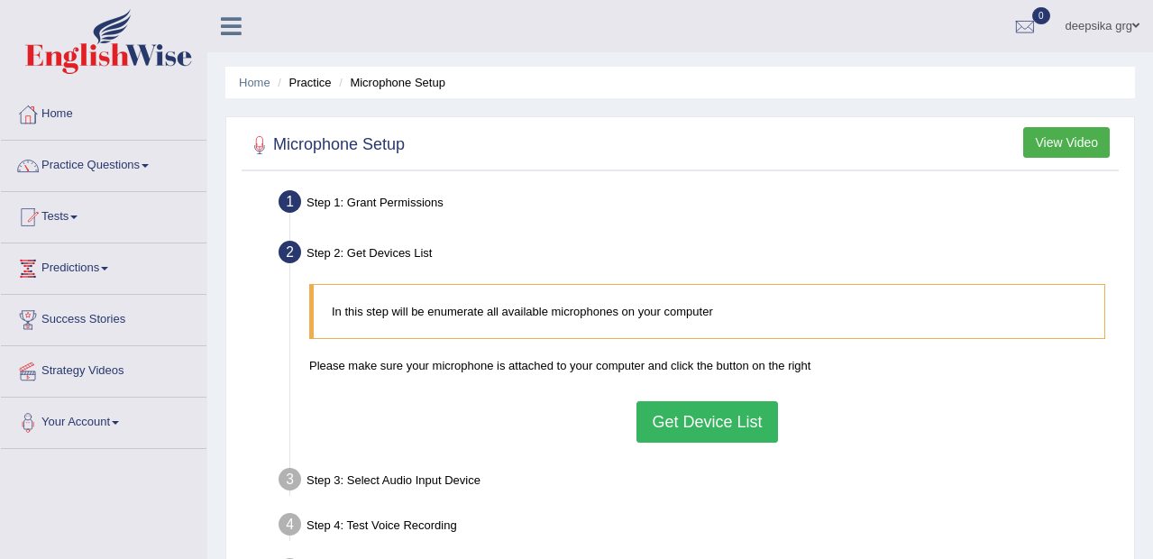
click at [732, 424] on button "Get Device List" at bounding box center [706, 421] width 141 height 41
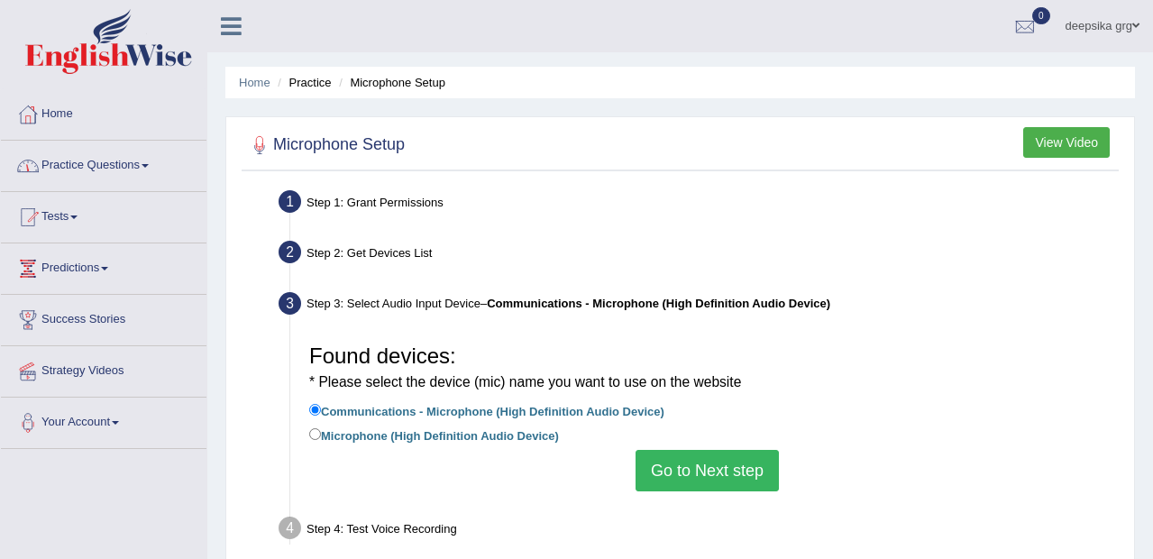
click at [141, 167] on link "Practice Questions" at bounding box center [103, 163] width 205 height 45
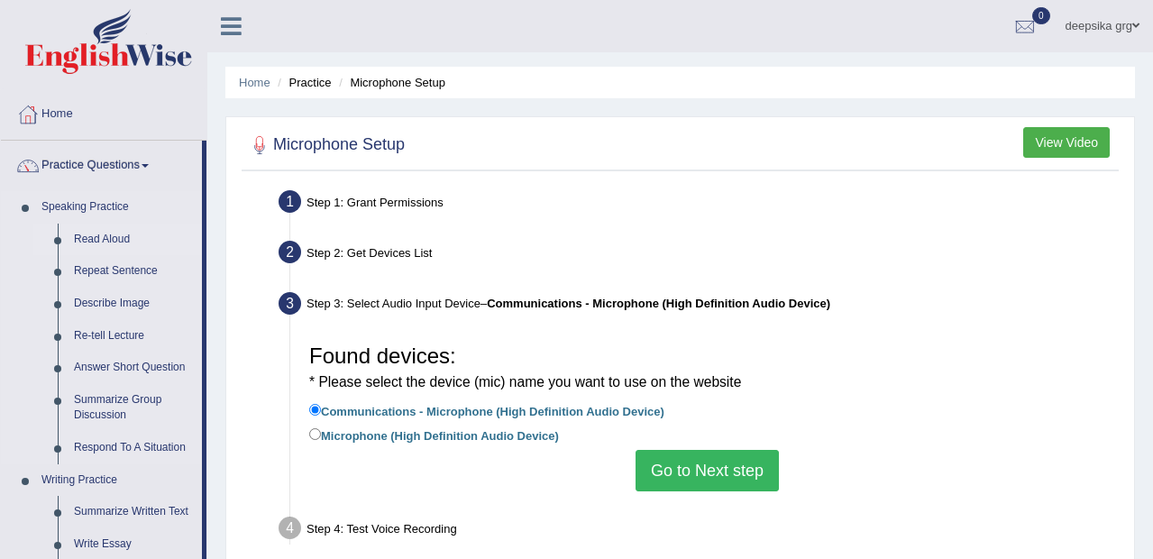
click at [115, 240] on link "Read Aloud" at bounding box center [134, 240] width 136 height 32
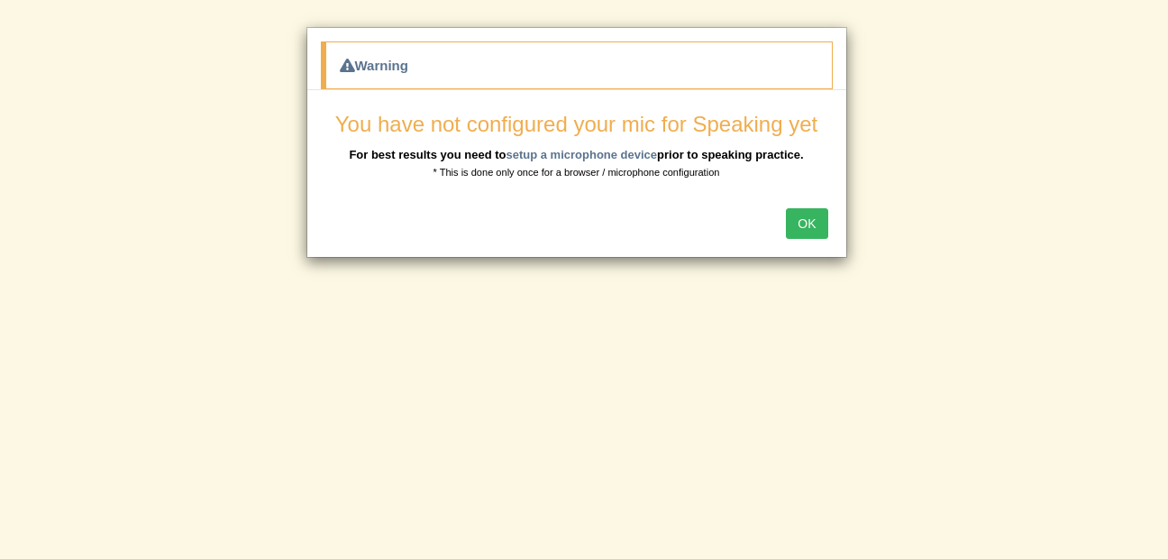
click at [808, 228] on button "OK" at bounding box center [806, 223] width 41 height 31
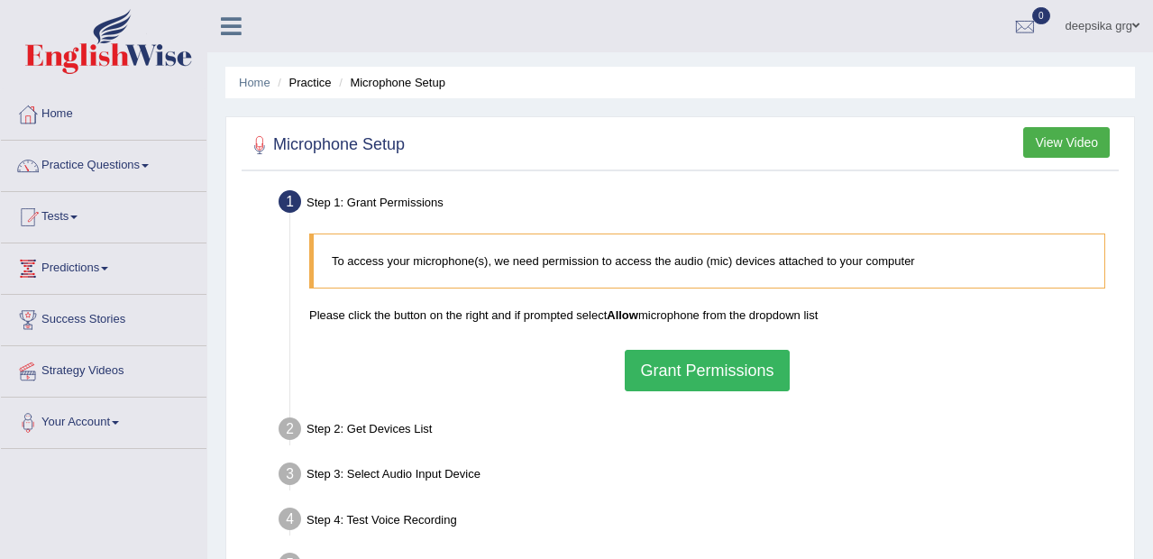
click at [691, 383] on button "Grant Permissions" at bounding box center [707, 370] width 164 height 41
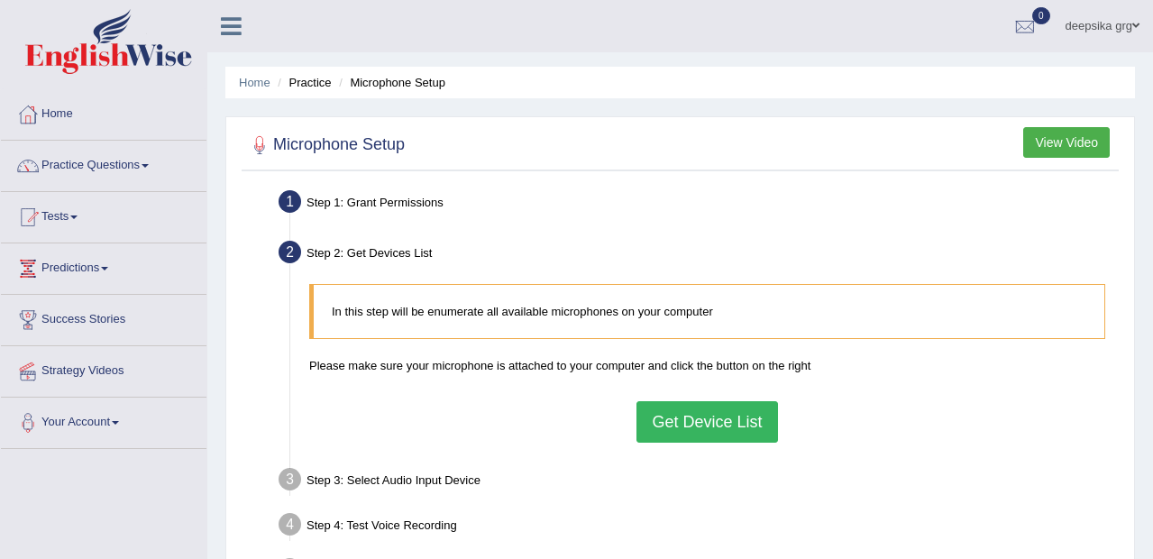
click at [671, 432] on button "Get Device List" at bounding box center [706, 421] width 141 height 41
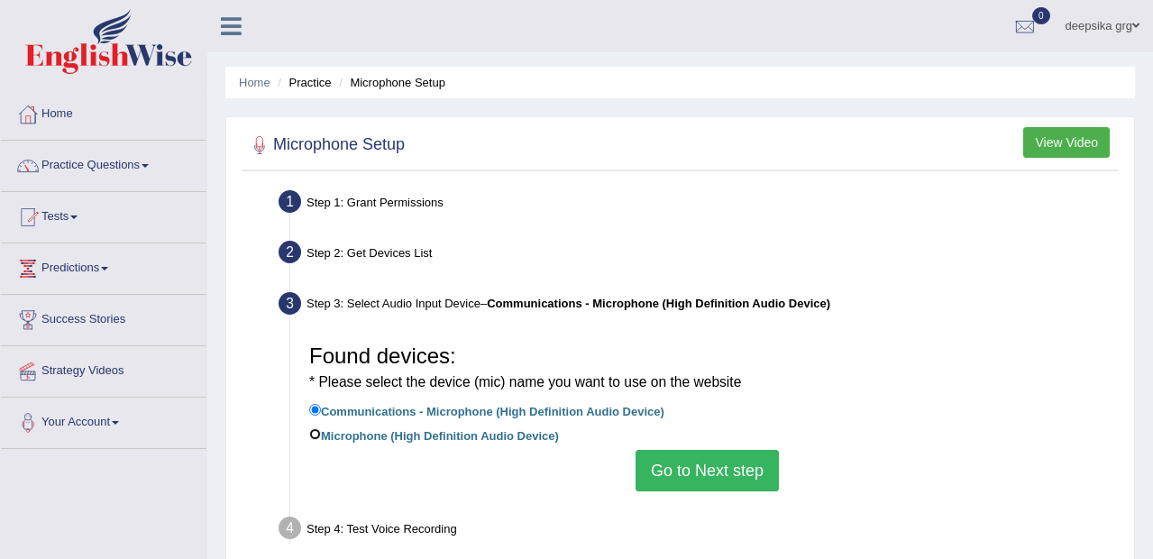
click at [319, 433] on input "Microphone (High Definition Audio Device)" at bounding box center [315, 434] width 12 height 12
radio input "true"
click at [323, 411] on label "Communications - Microphone (High Definition Audio Device)" at bounding box center [486, 410] width 355 height 20
click at [321, 411] on input "Communications - Microphone (High Definition Audio Device)" at bounding box center [315, 410] width 12 height 12
radio input "true"
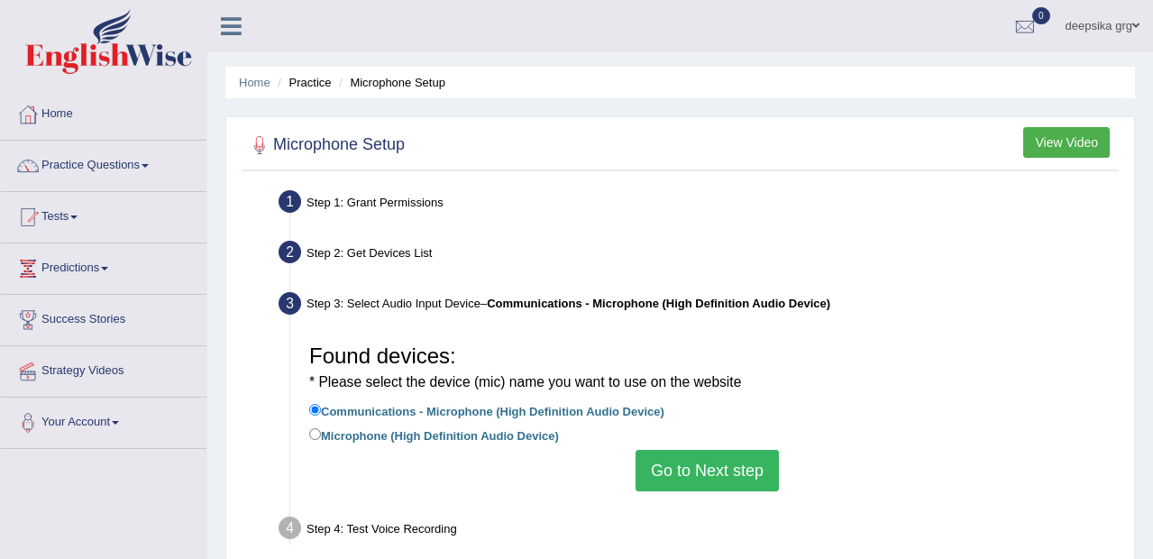
click at [687, 487] on button "Go to Next step" at bounding box center [706, 470] width 143 height 41
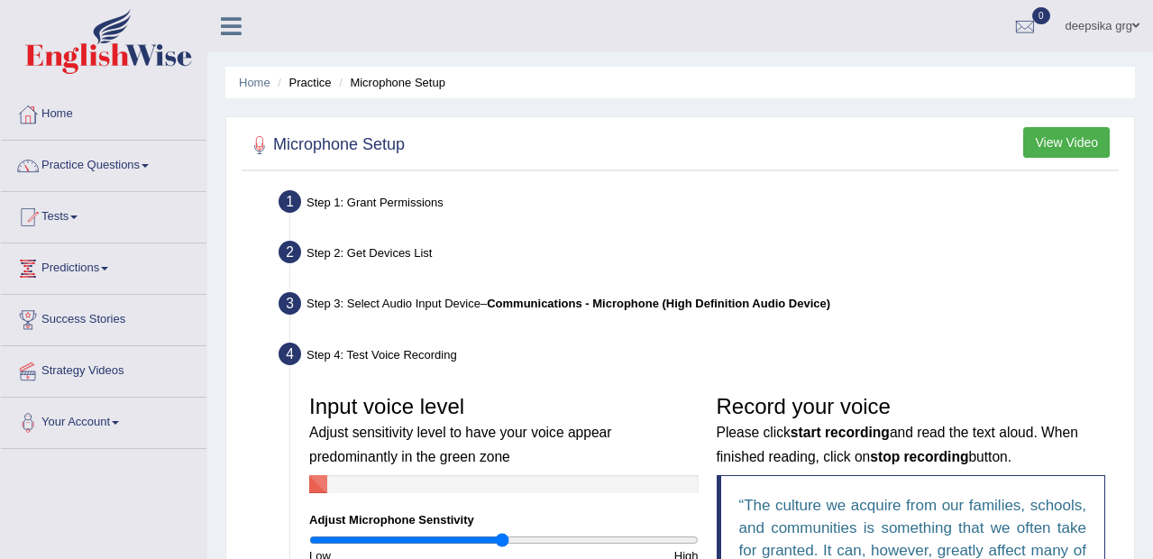
drag, startPoint x: 1151, startPoint y: 305, endPoint x: 1163, endPoint y: 300, distance: 12.6
click at [1152, 300] on html "Toggle navigation Home Practice Questions Speaking Practice Read Aloud Repeat S…" at bounding box center [576, 279] width 1153 height 559
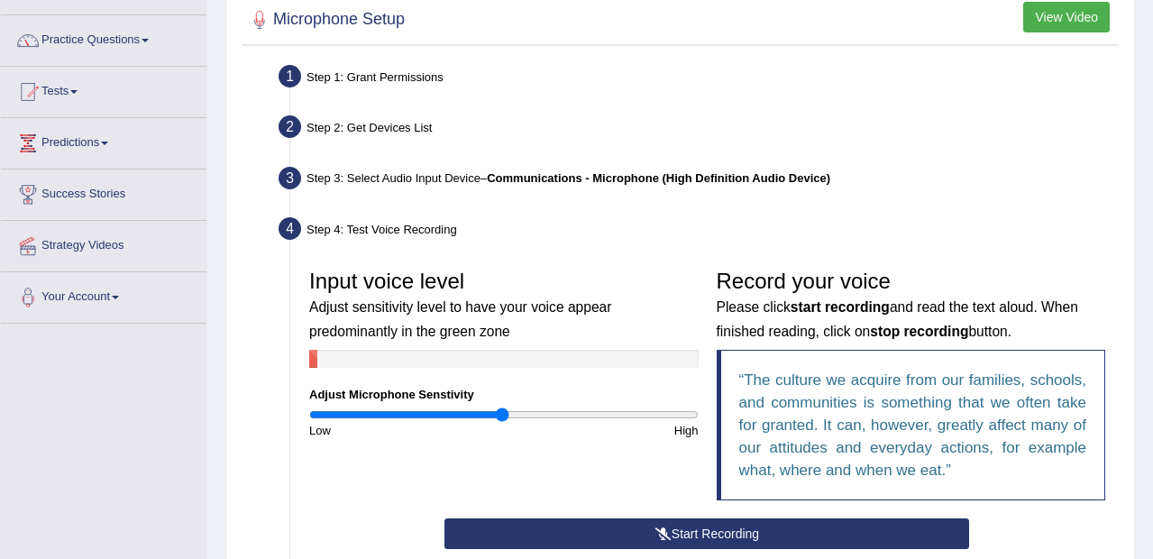
scroll to position [219, 0]
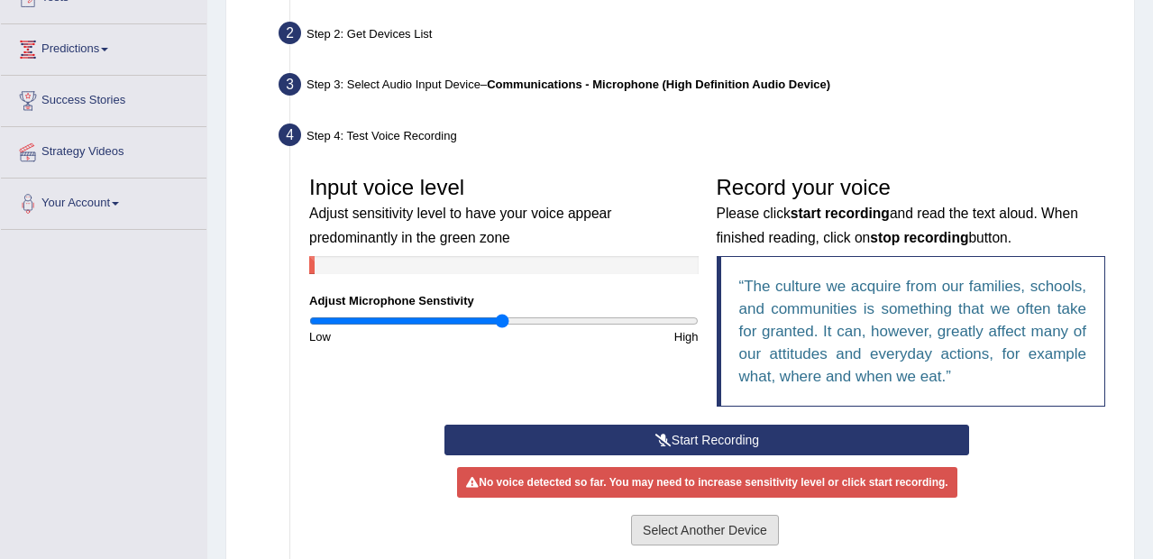
click at [760, 530] on button "Select Another Device" at bounding box center [705, 530] width 148 height 31
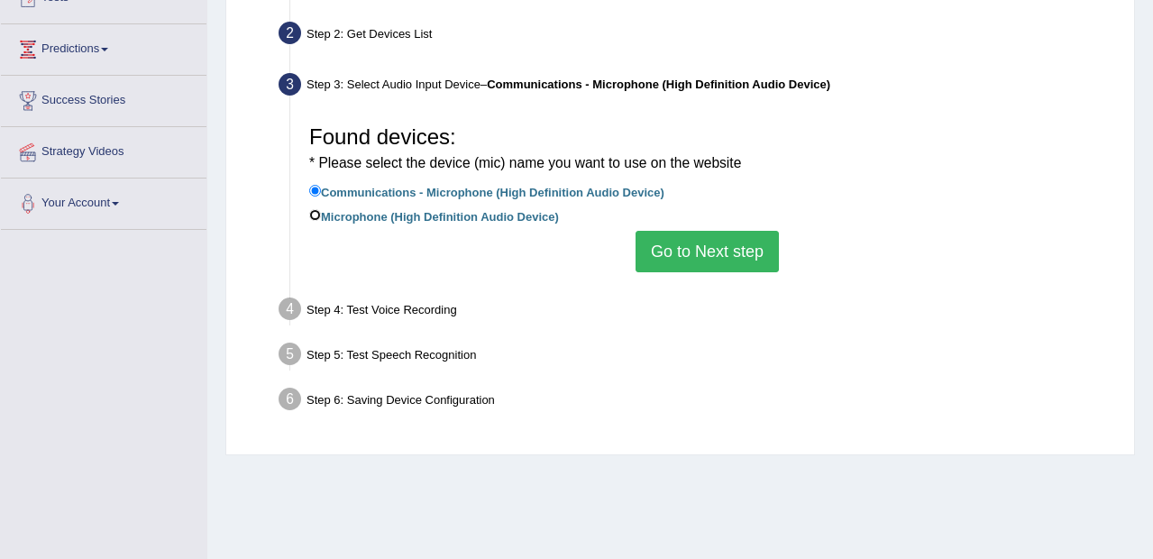
click at [317, 216] on input "Microphone (High Definition Audio Device)" at bounding box center [315, 215] width 12 height 12
radio input "true"
click at [663, 267] on button "Go to Next step" at bounding box center [706, 251] width 143 height 41
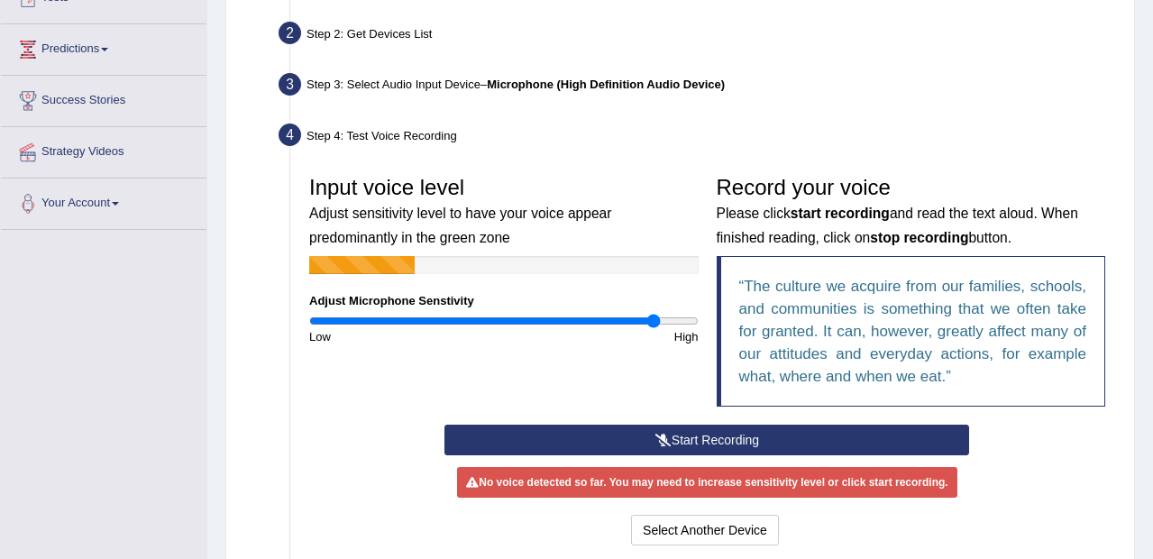
click at [652, 316] on input "range" at bounding box center [503, 321] width 389 height 14
click at [683, 321] on input "range" at bounding box center [503, 321] width 389 height 14
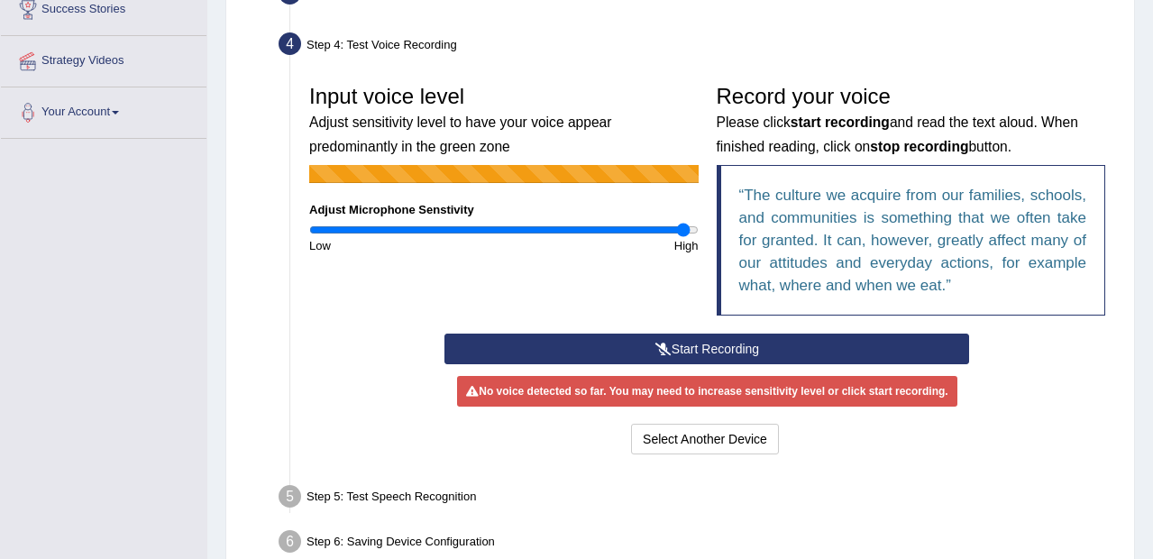
scroll to position [333, 0]
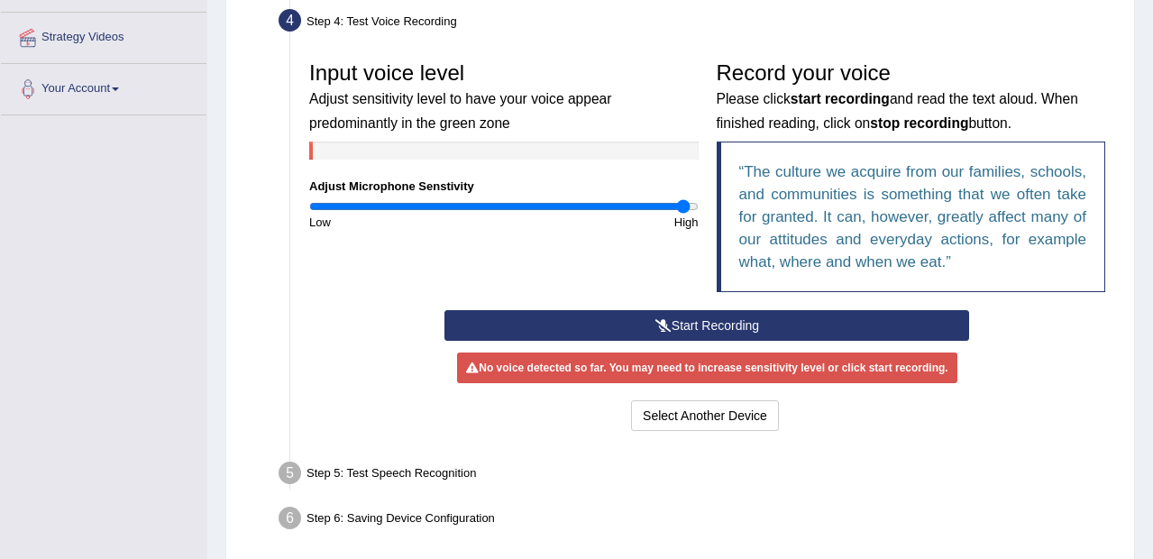
drag, startPoint x: 1151, startPoint y: 470, endPoint x: 1149, endPoint y: 509, distance: 39.7
click at [1149, 509] on div "Home Practice Microphone Setup You have already completed the setup earlier wit…" at bounding box center [679, 127] width 945 height 921
click at [707, 424] on button "Select Another Device" at bounding box center [705, 415] width 148 height 31
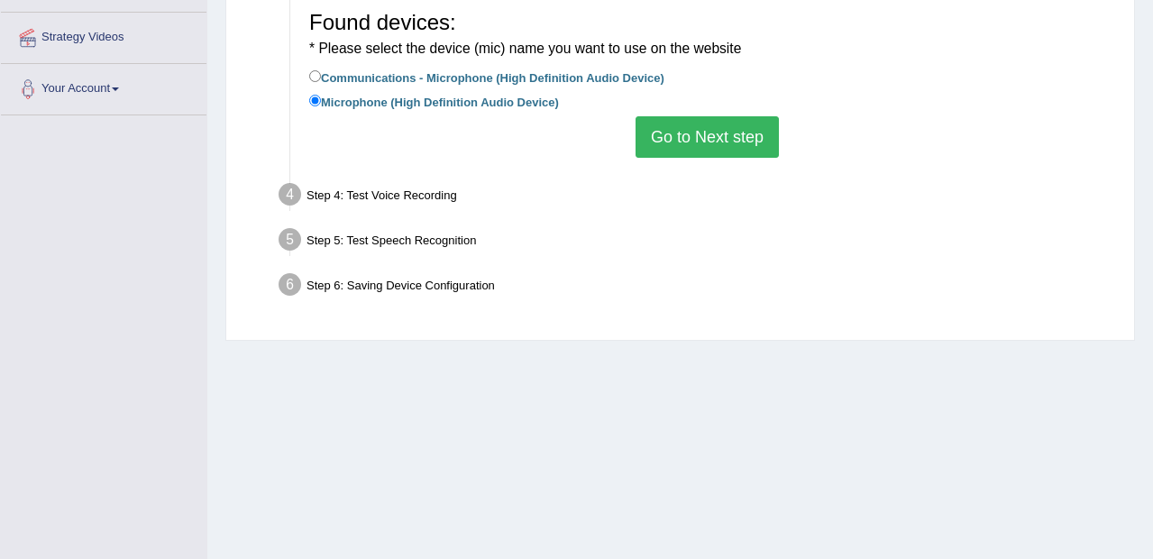
click at [702, 131] on button "Go to Next step" at bounding box center [706, 136] width 143 height 41
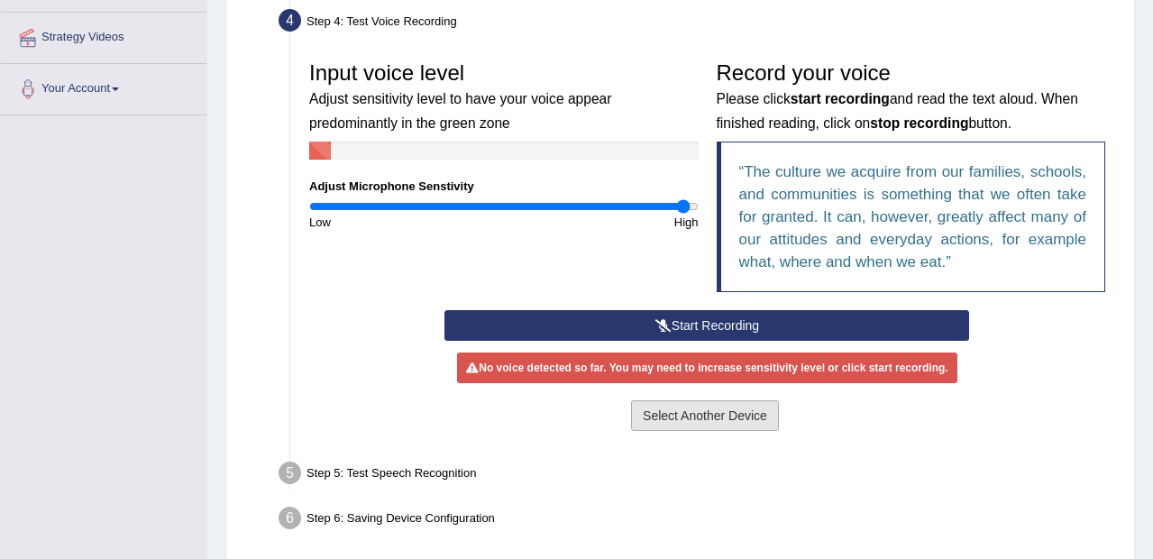
click at [678, 412] on button "Select Another Device" at bounding box center [705, 415] width 148 height 31
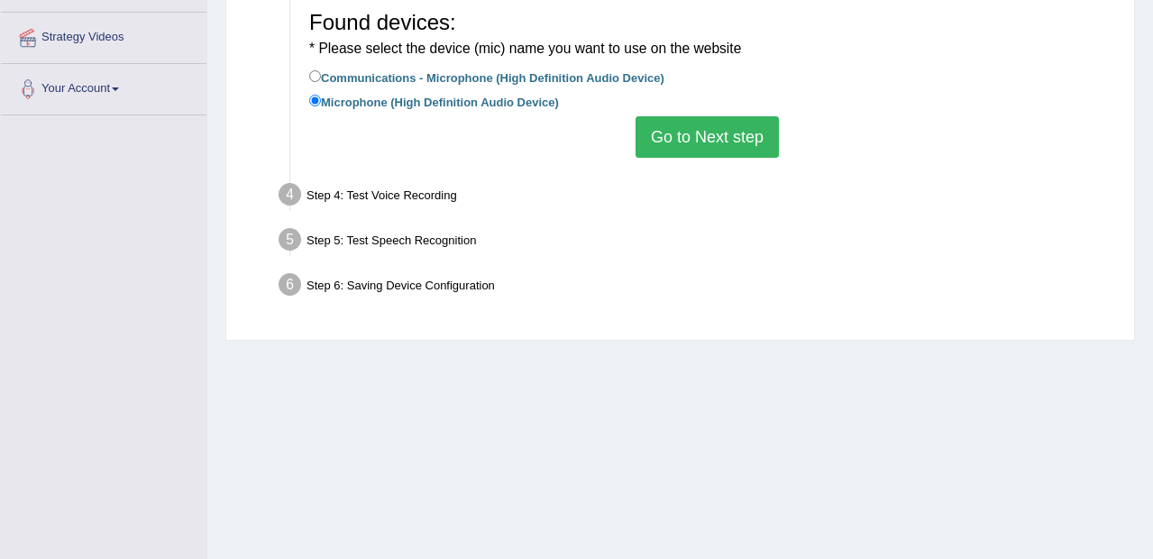
click at [705, 156] on button "Go to Next step" at bounding box center [706, 136] width 143 height 41
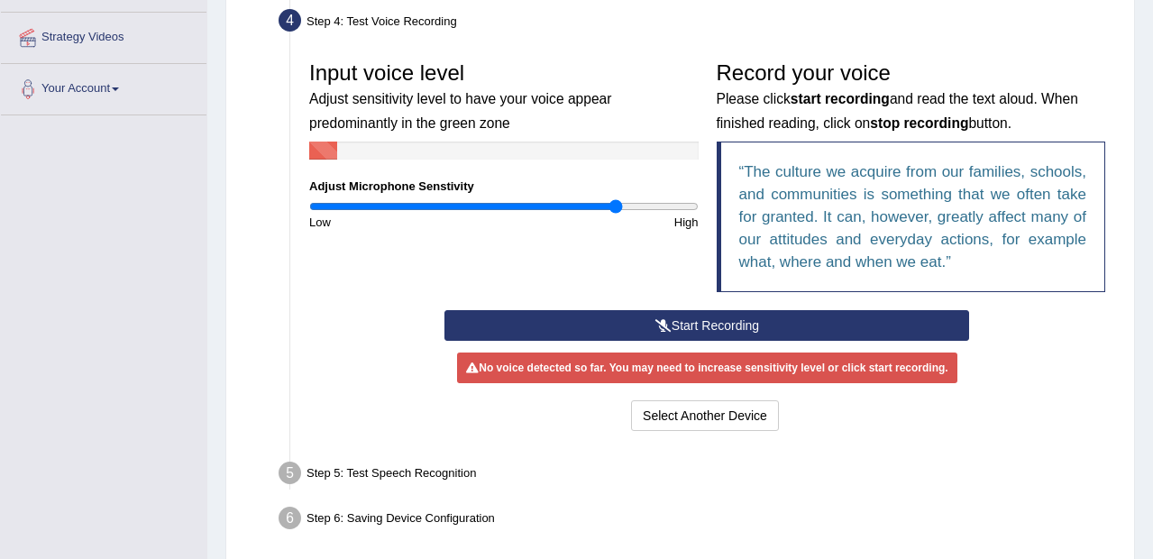
click at [614, 203] on input "range" at bounding box center [503, 206] width 389 height 14
click at [644, 324] on button "Start Recording" at bounding box center [706, 325] width 525 height 31
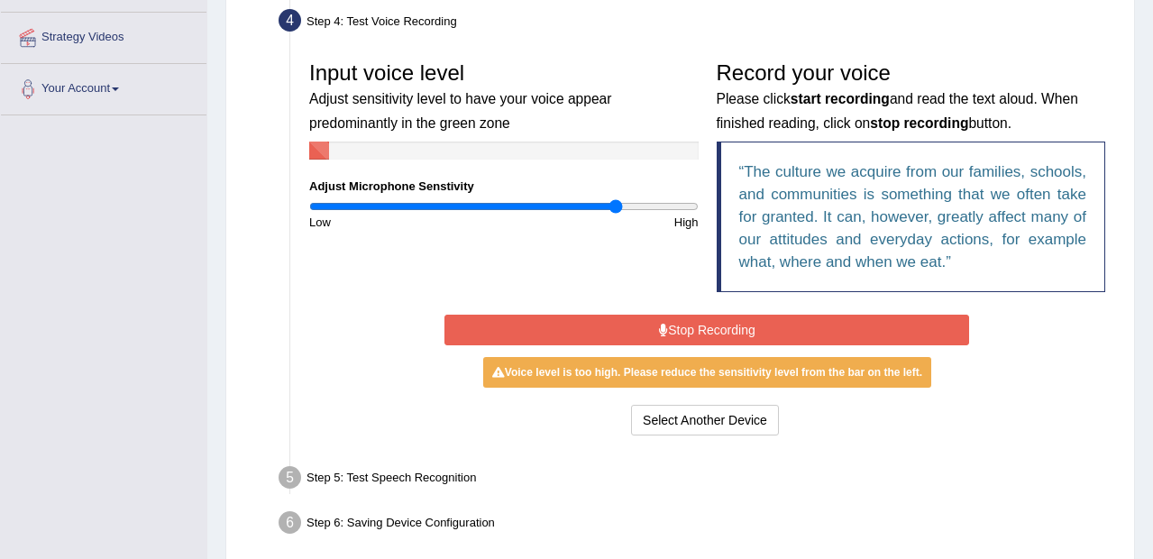
click at [685, 324] on button "Stop Recording" at bounding box center [706, 330] width 525 height 31
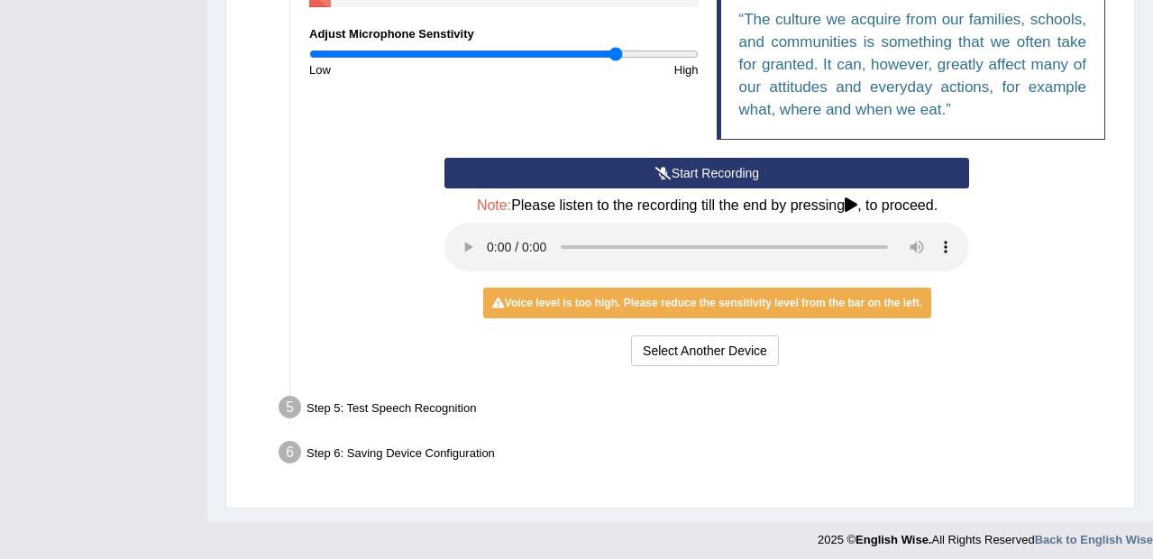
scroll to position [488, 0]
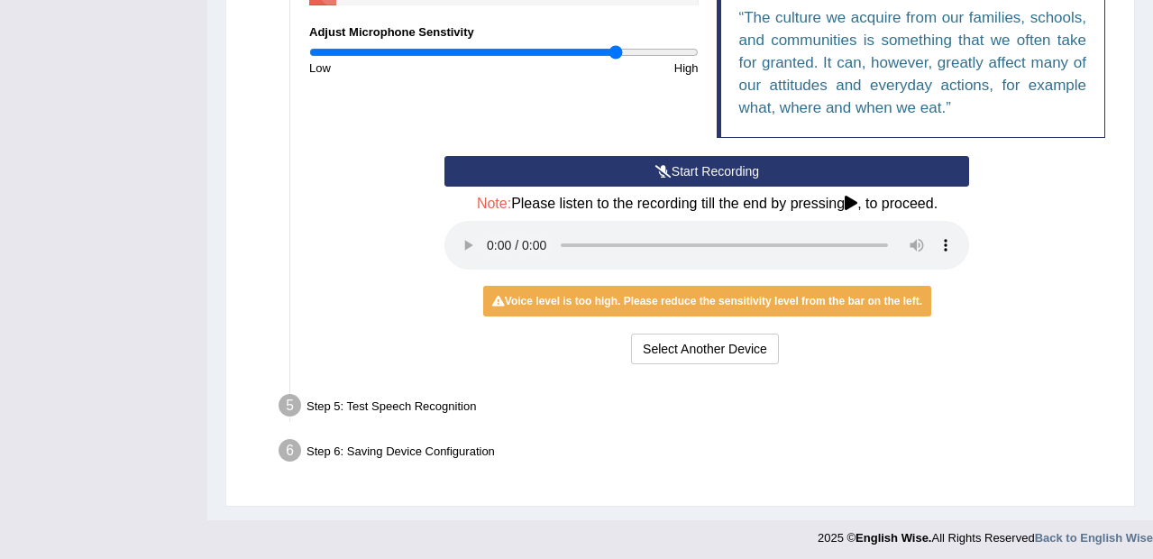
click at [417, 407] on div "Step 5: Test Speech Recognition" at bounding box center [697, 408] width 855 height 40
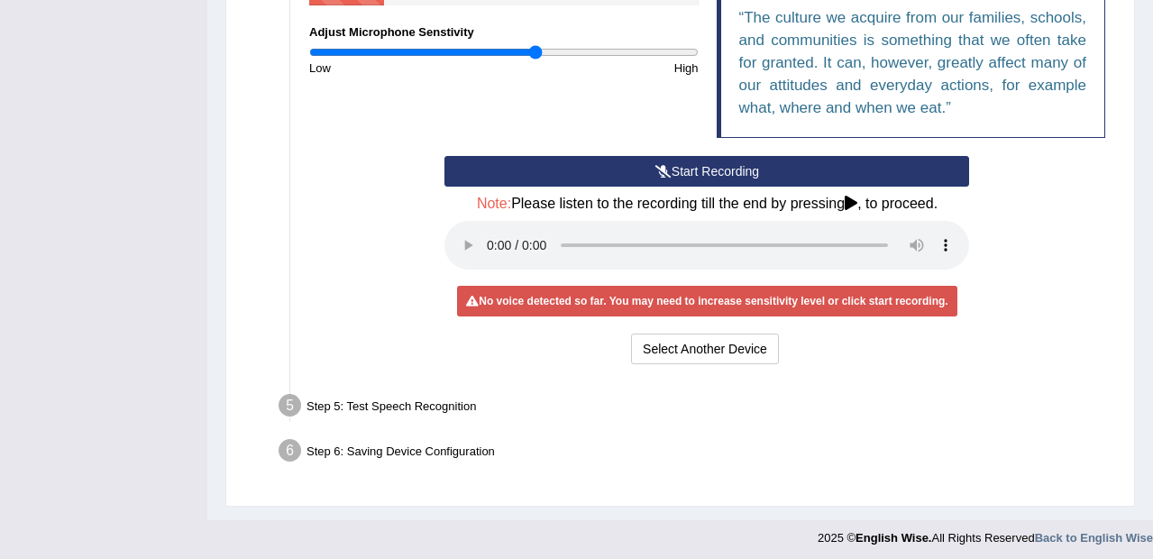
type input "1.18"
click at [536, 54] on input "range" at bounding box center [503, 52] width 389 height 14
click at [662, 351] on button "Select Another Device" at bounding box center [705, 348] width 148 height 31
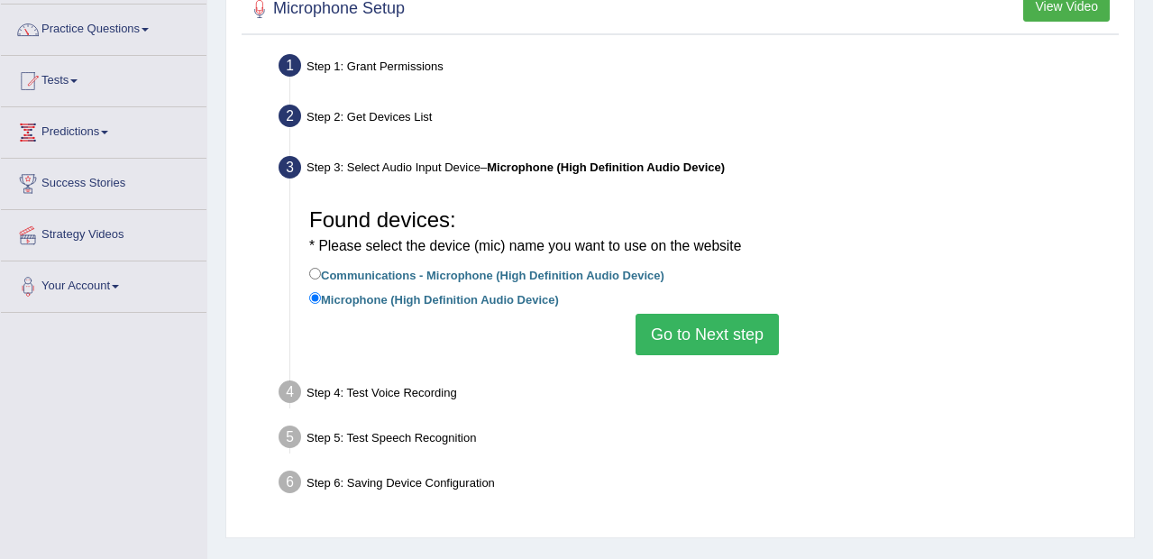
scroll to position [73, 0]
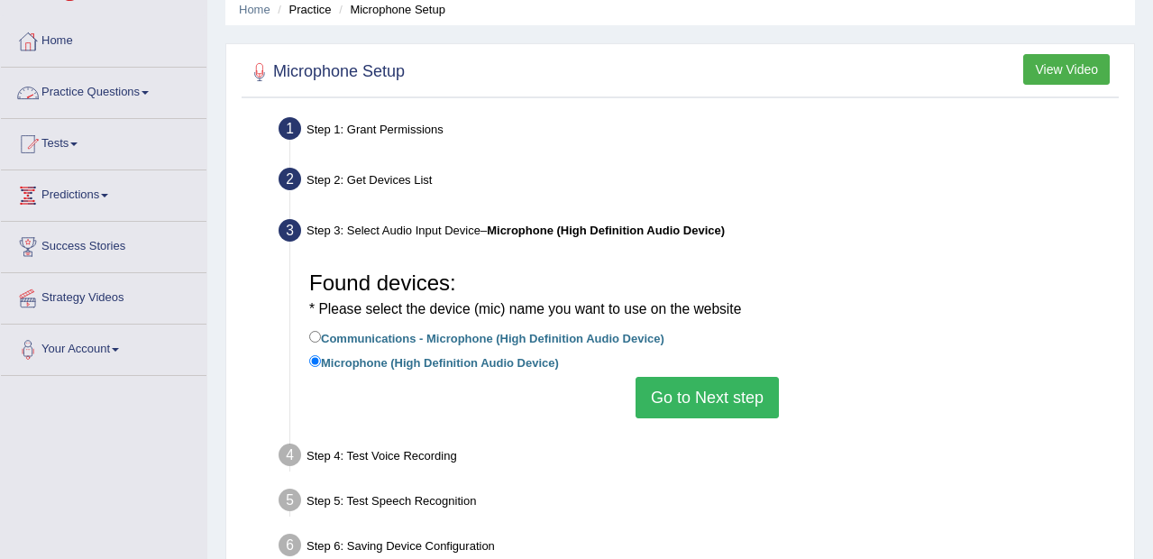
click at [138, 84] on link "Practice Questions" at bounding box center [103, 90] width 205 height 45
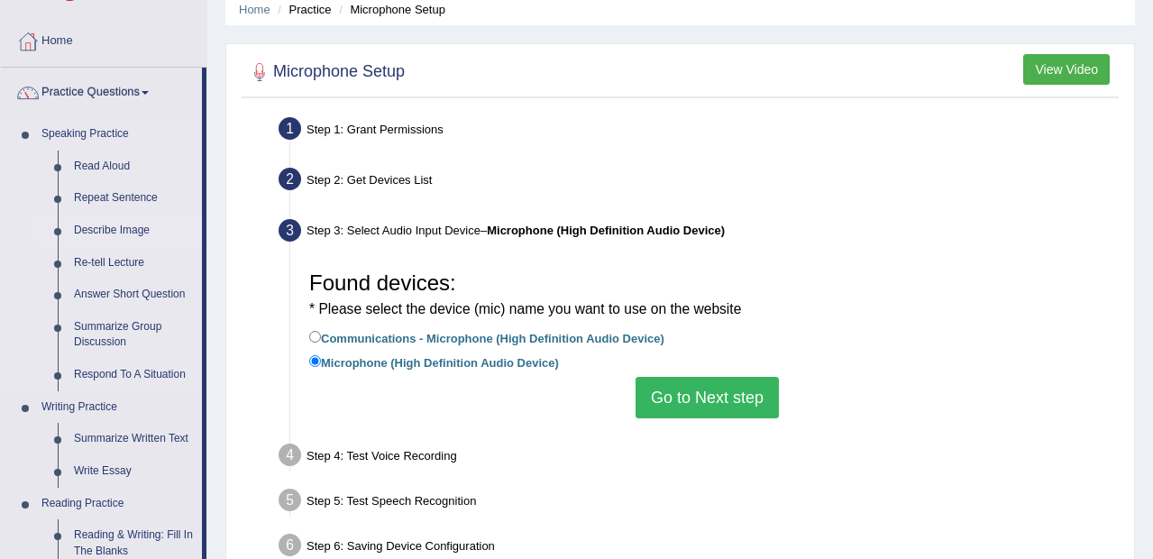
click at [104, 231] on link "Describe Image" at bounding box center [134, 230] width 136 height 32
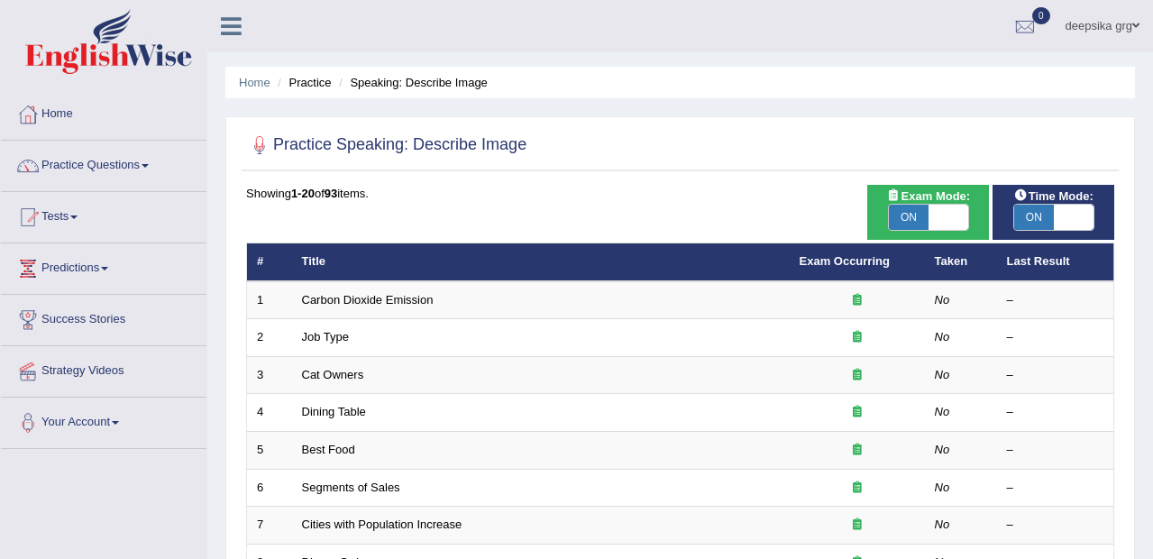
click at [332, 296] on link "Carbon Dioxide Emission" at bounding box center [368, 300] width 132 height 14
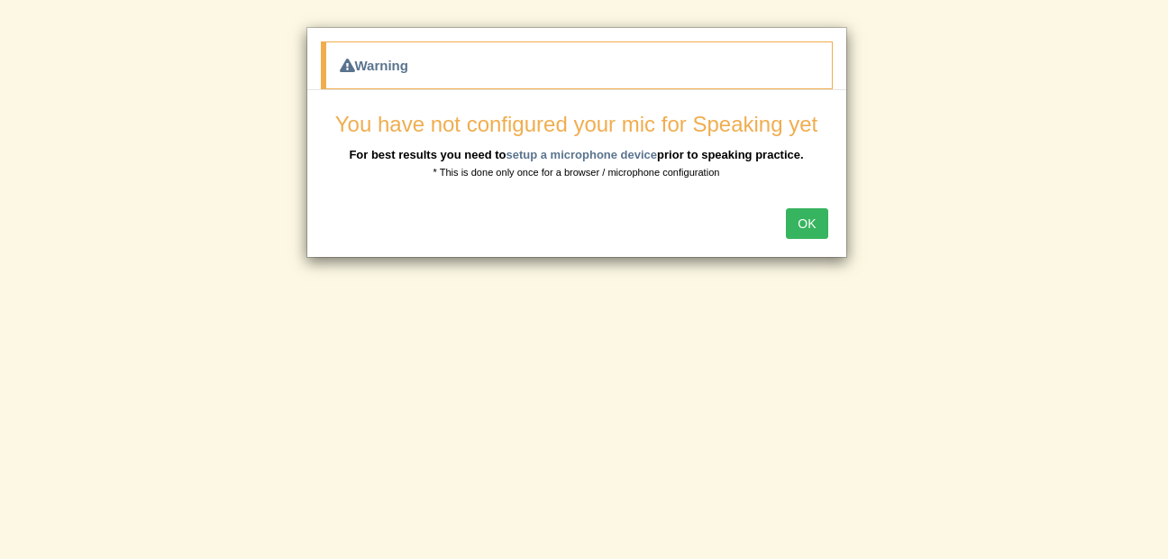
click at [790, 215] on button "OK" at bounding box center [806, 223] width 41 height 31
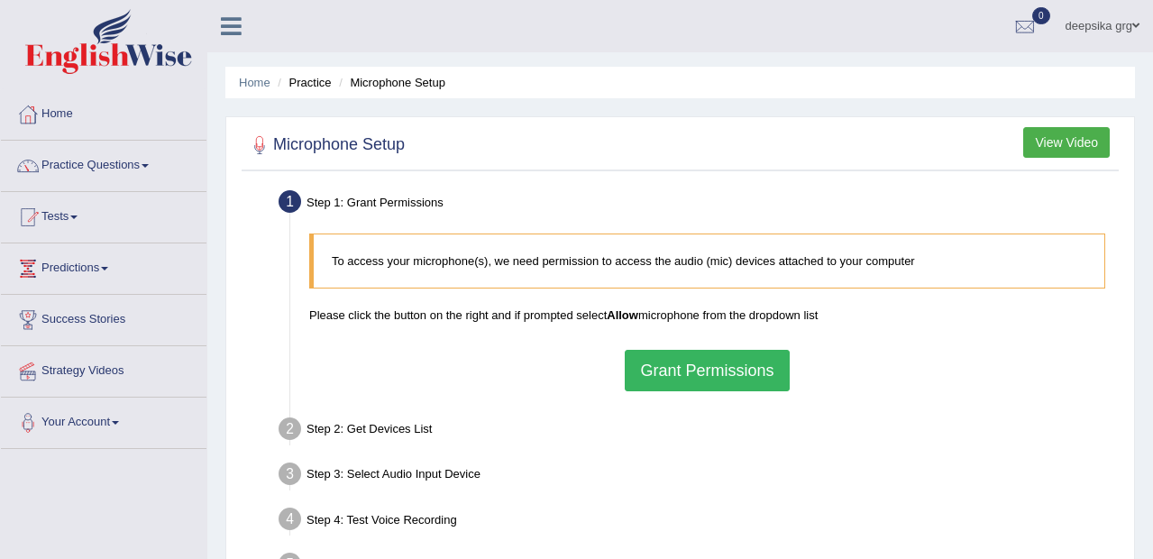
click at [733, 386] on button "Grant Permissions" at bounding box center [707, 370] width 164 height 41
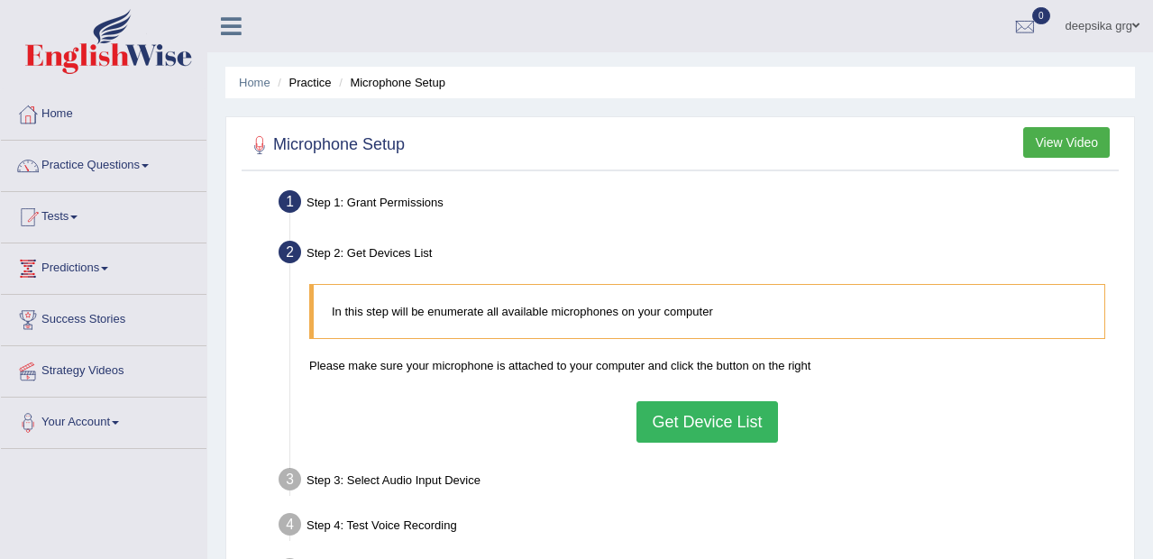
click at [678, 307] on blockquote "In this step will be enumerate all available microphones on your computer" at bounding box center [707, 311] width 796 height 55
click at [689, 432] on button "Get Device List" at bounding box center [706, 421] width 141 height 41
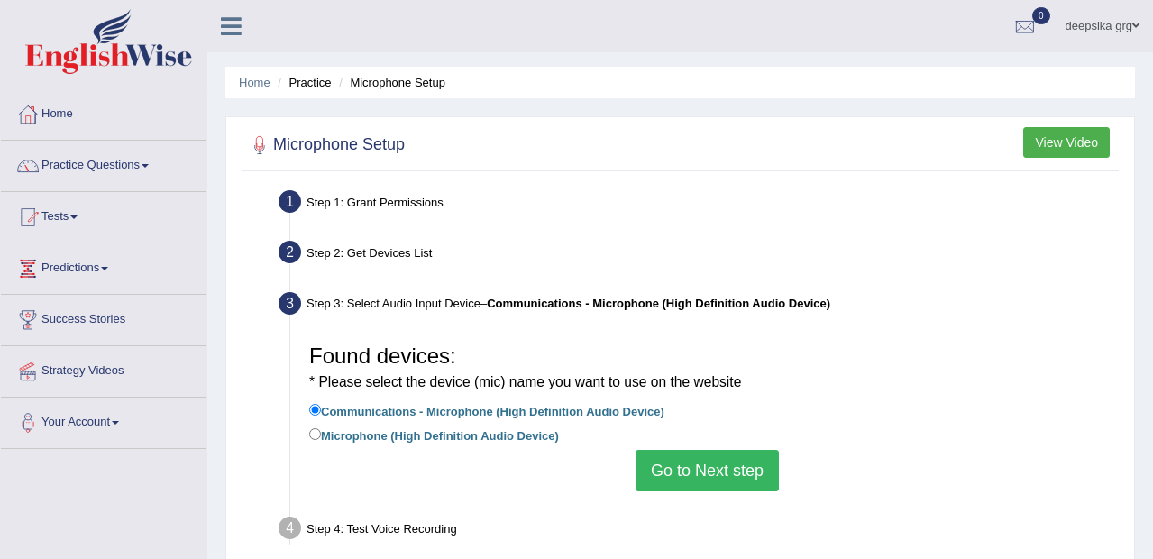
click at [641, 465] on button "Go to Next step" at bounding box center [706, 470] width 143 height 41
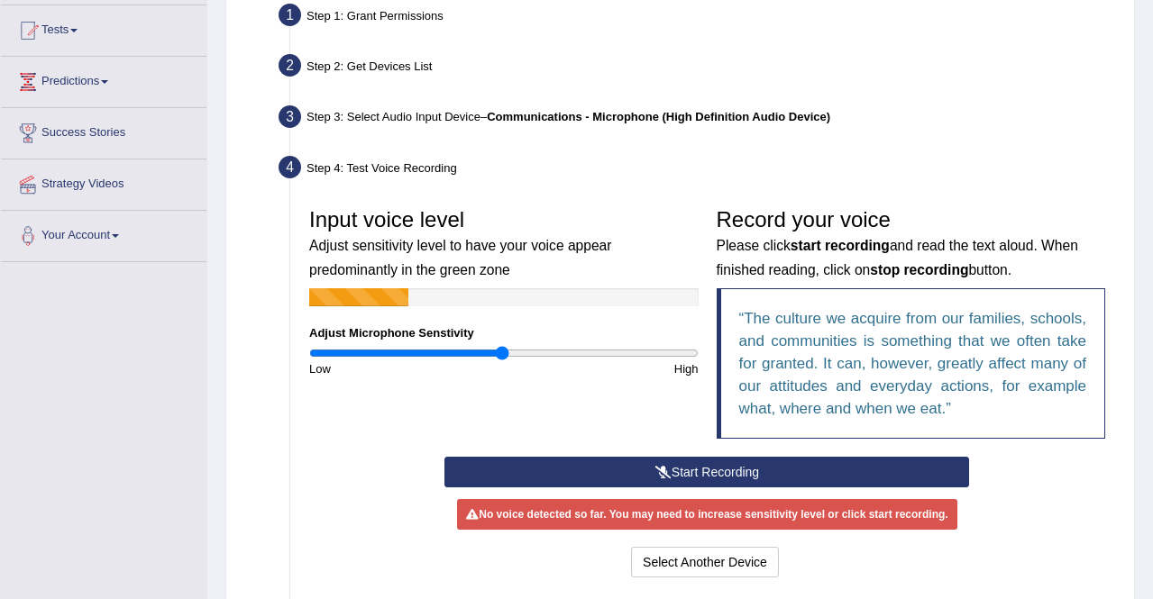
scroll to position [188, 0]
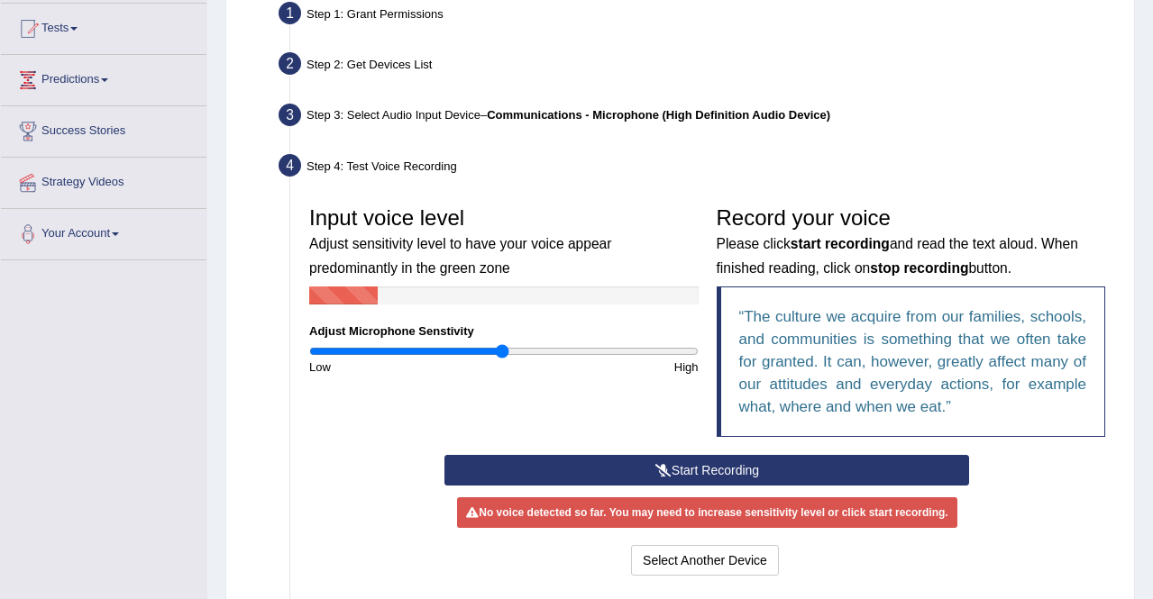
drag, startPoint x: 1147, startPoint y: 291, endPoint x: 1161, endPoint y: 302, distance: 17.3
click at [1152, 302] on html "Toggle navigation Home Practice Questions Speaking Practice Read Aloud Repeat S…" at bounding box center [576, 111] width 1153 height 599
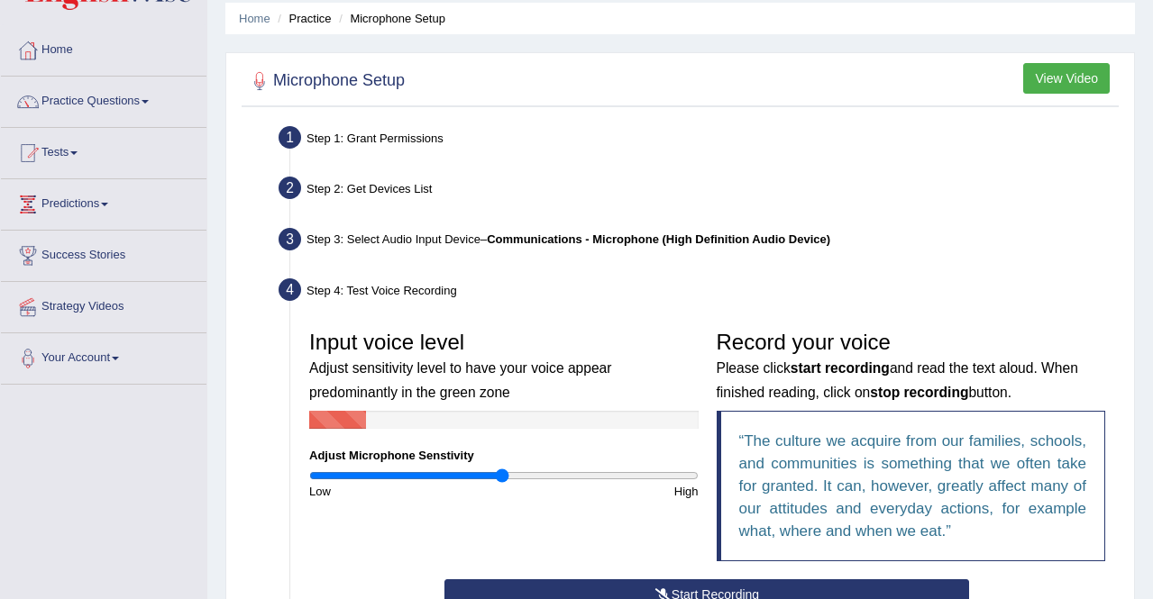
scroll to position [0, 0]
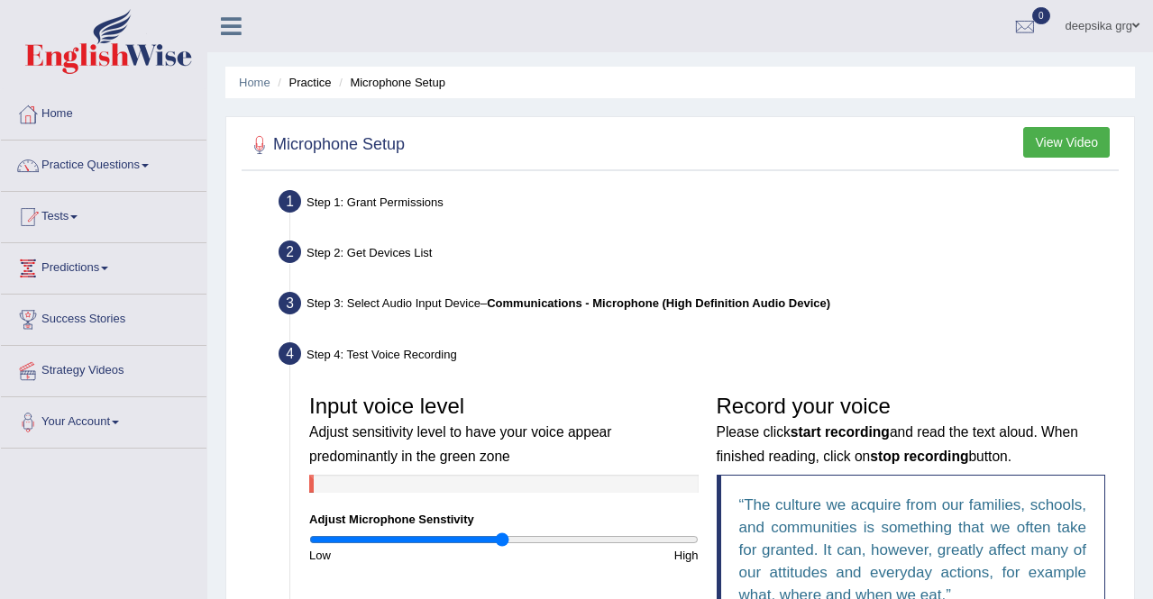
click at [397, 79] on li "Microphone Setup" at bounding box center [389, 82] width 111 height 17
click at [145, 168] on link "Practice Questions" at bounding box center [103, 163] width 205 height 45
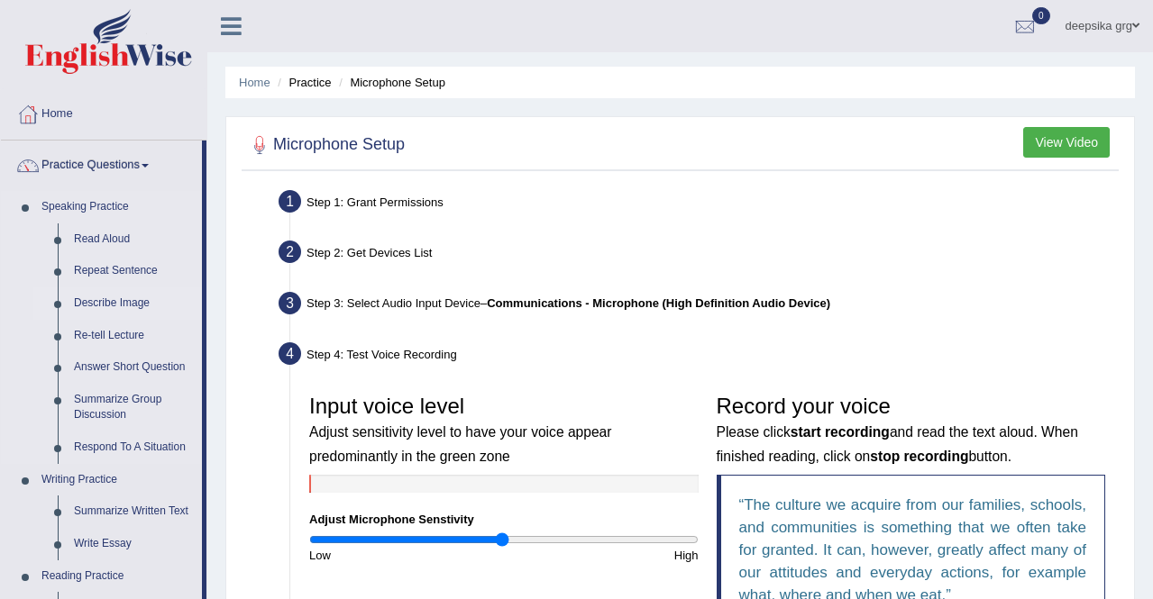
click at [121, 299] on link "Describe Image" at bounding box center [134, 303] width 136 height 32
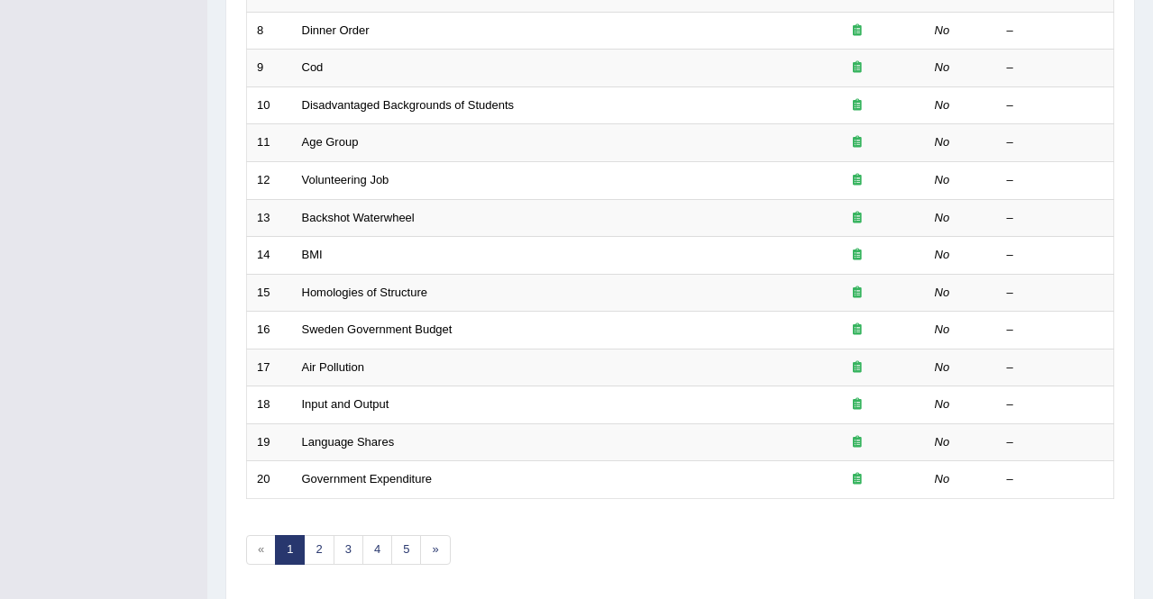
scroll to position [534, 0]
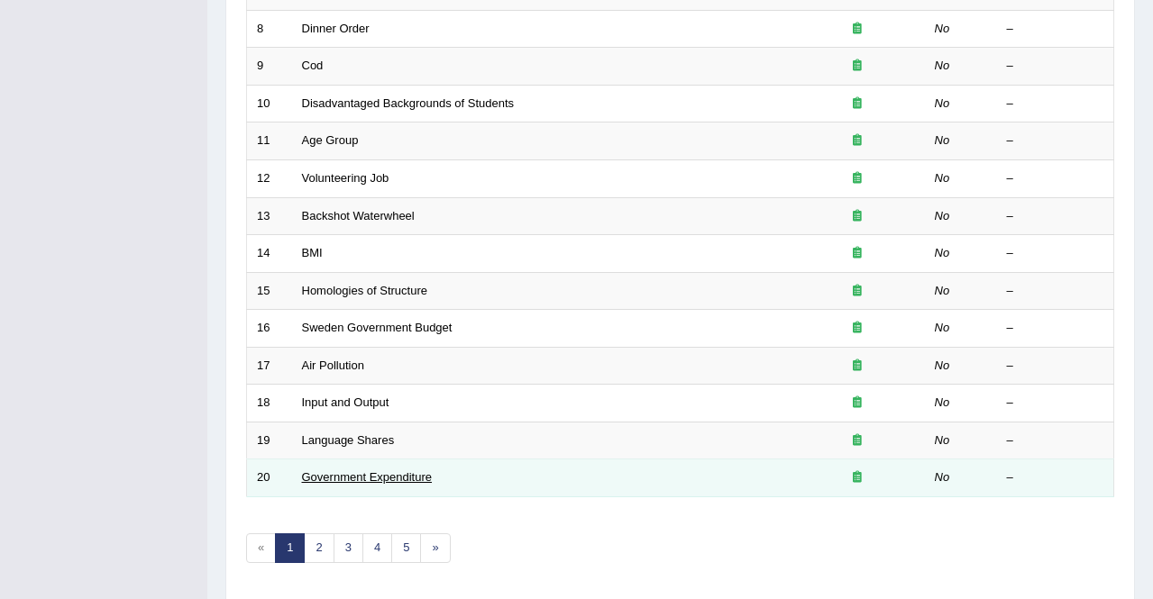
click at [388, 480] on link "Government Expenditure" at bounding box center [367, 477] width 131 height 14
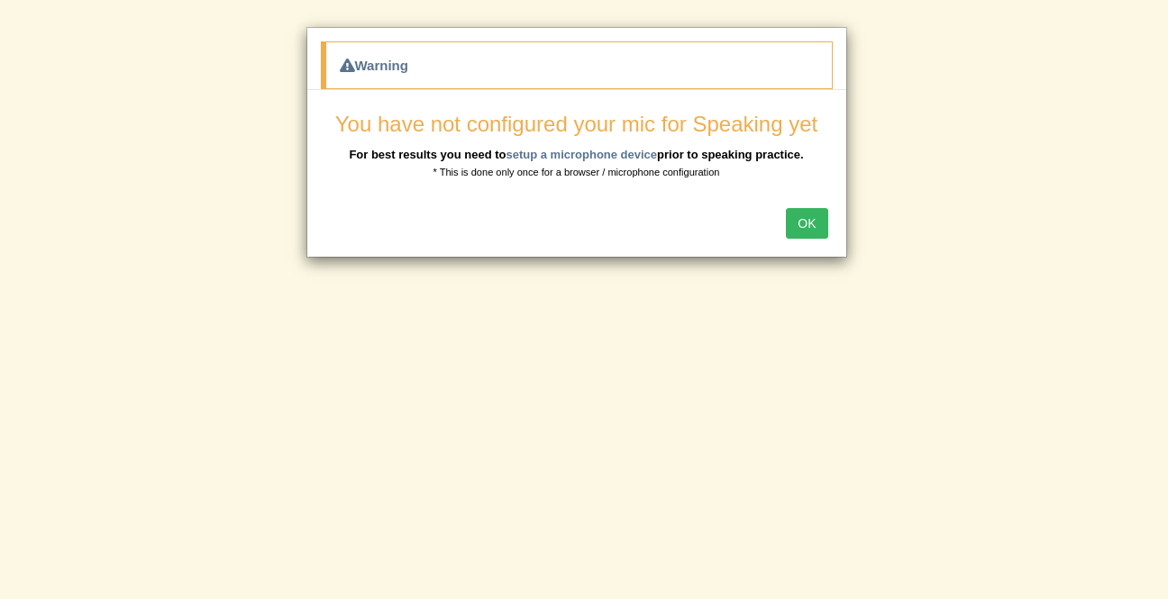
click at [794, 223] on button "OK" at bounding box center [806, 223] width 41 height 31
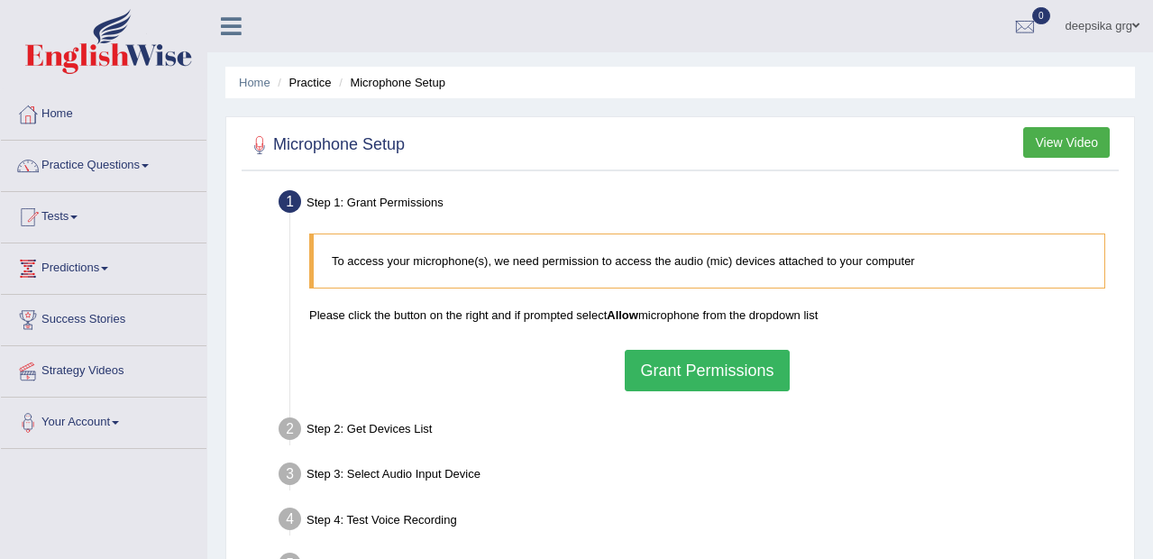
click at [1128, 20] on link "deepsika grg" at bounding box center [1102, 23] width 101 height 47
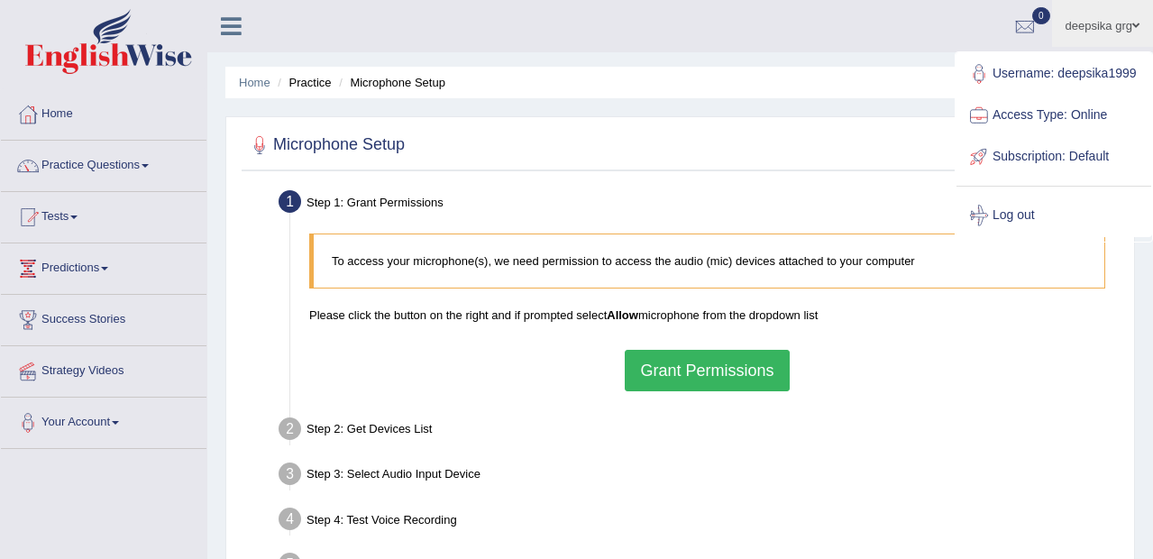
click at [1036, 212] on link "Log out" at bounding box center [1053, 215] width 195 height 41
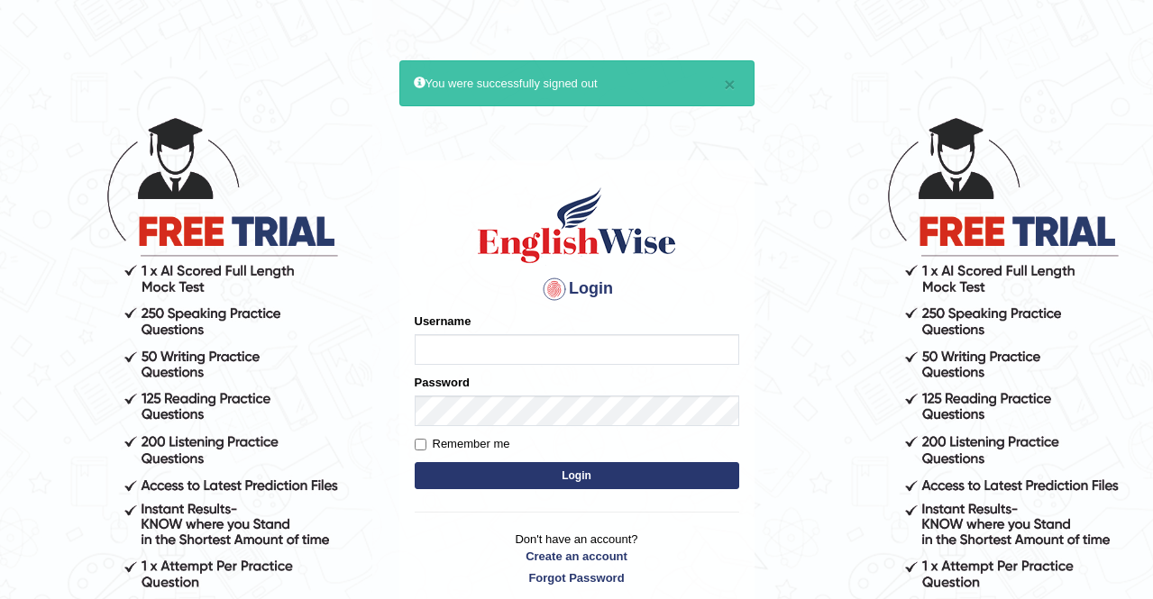
click at [1143, 15] on html "× You were successfully signed out Login Please fix the following errors: Usern…" at bounding box center [576, 299] width 1153 height 599
